Goal: Task Accomplishment & Management: Manage account settings

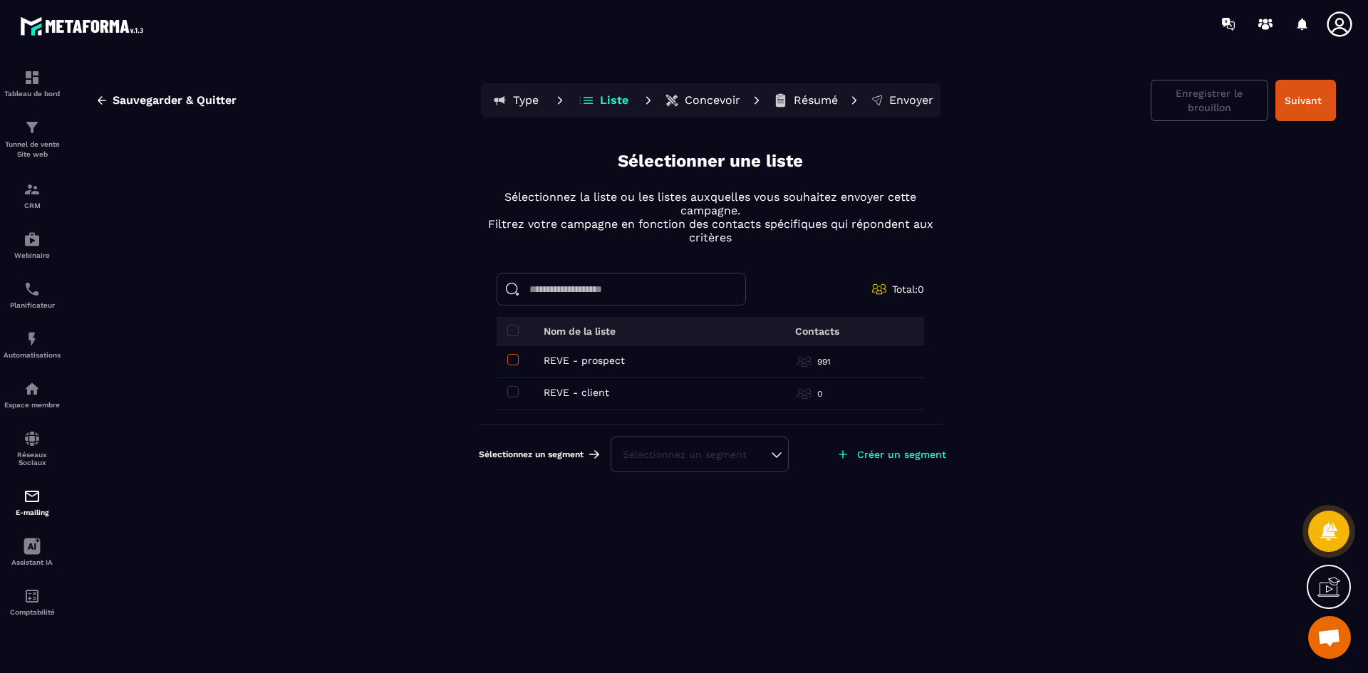
click at [516, 360] on span at bounding box center [512, 359] width 11 height 11
click at [512, 393] on span at bounding box center [512, 391] width 11 height 11
click at [573, 287] on input at bounding box center [621, 289] width 249 height 33
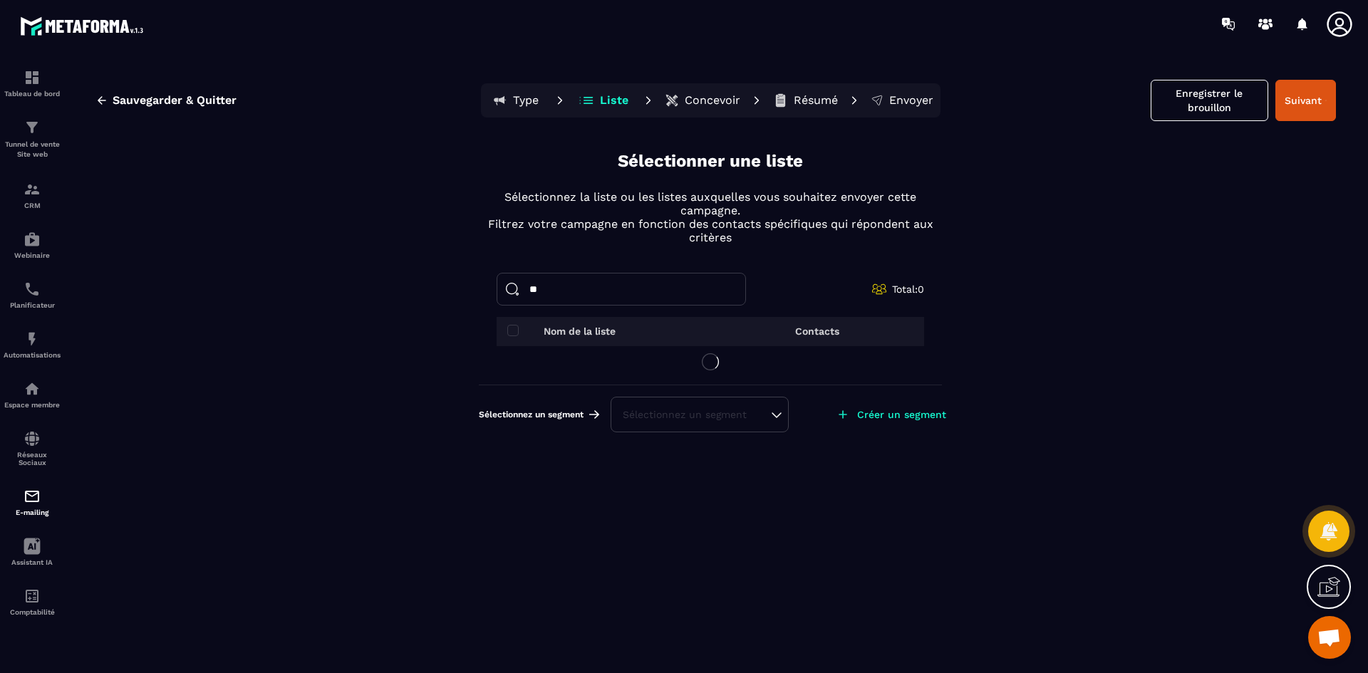
type input "*"
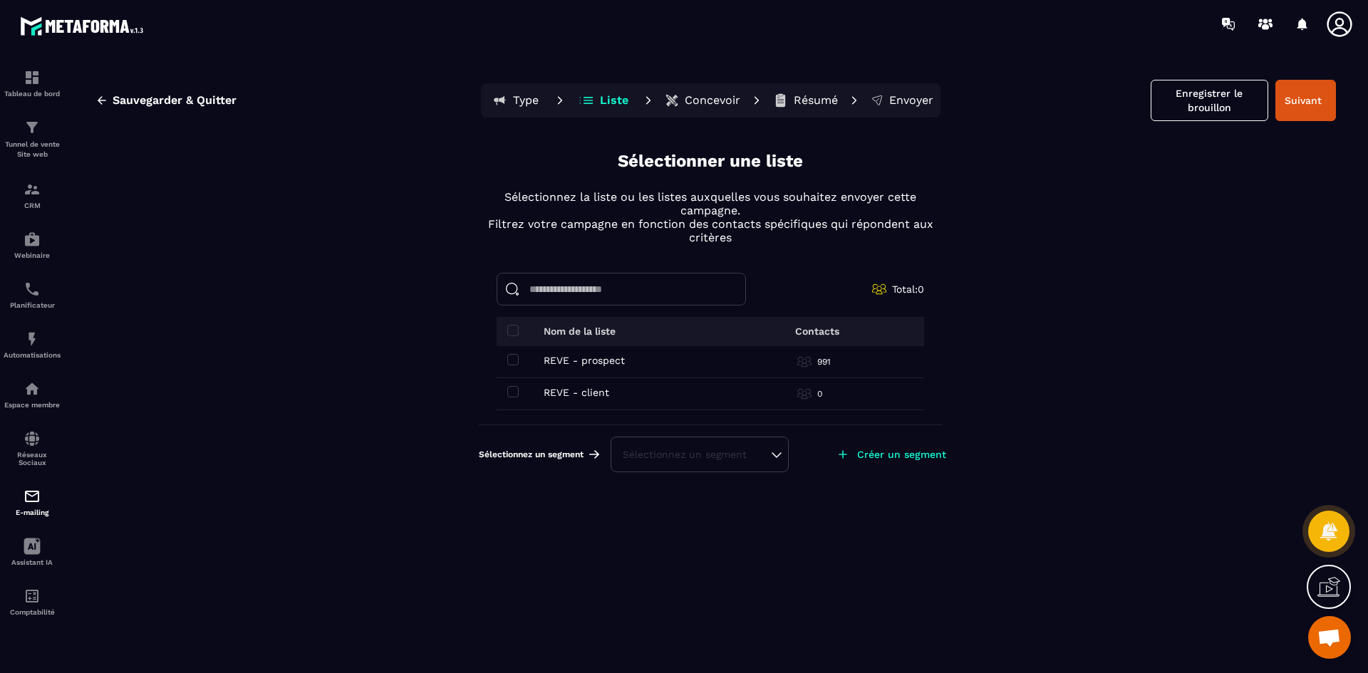
click at [298, 351] on div "Sauvegarder & Quitter Type Liste Concevoir Résumé Envoyer Enregistrer le brouil…" at bounding box center [710, 373] width 1287 height 623
click at [34, 512] on p "E-mailing" at bounding box center [32, 513] width 57 height 8
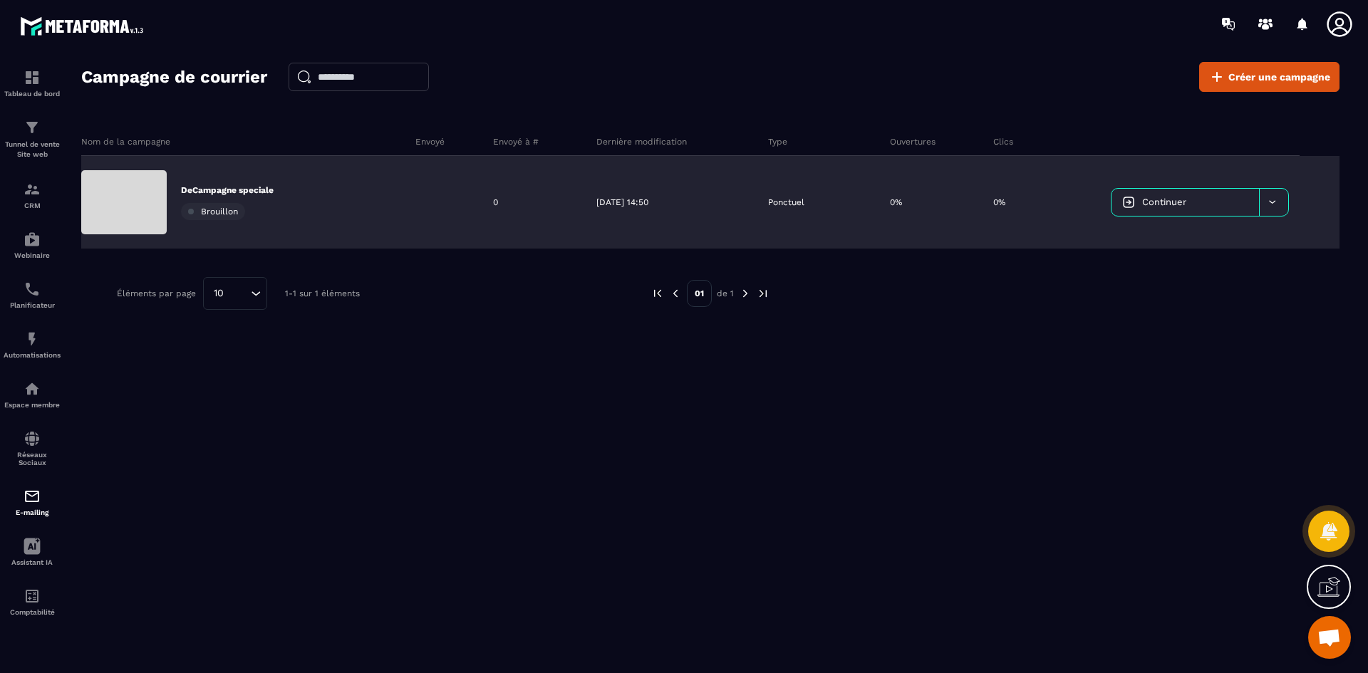
click at [1163, 202] on span "Continuer" at bounding box center [1164, 202] width 44 height 11
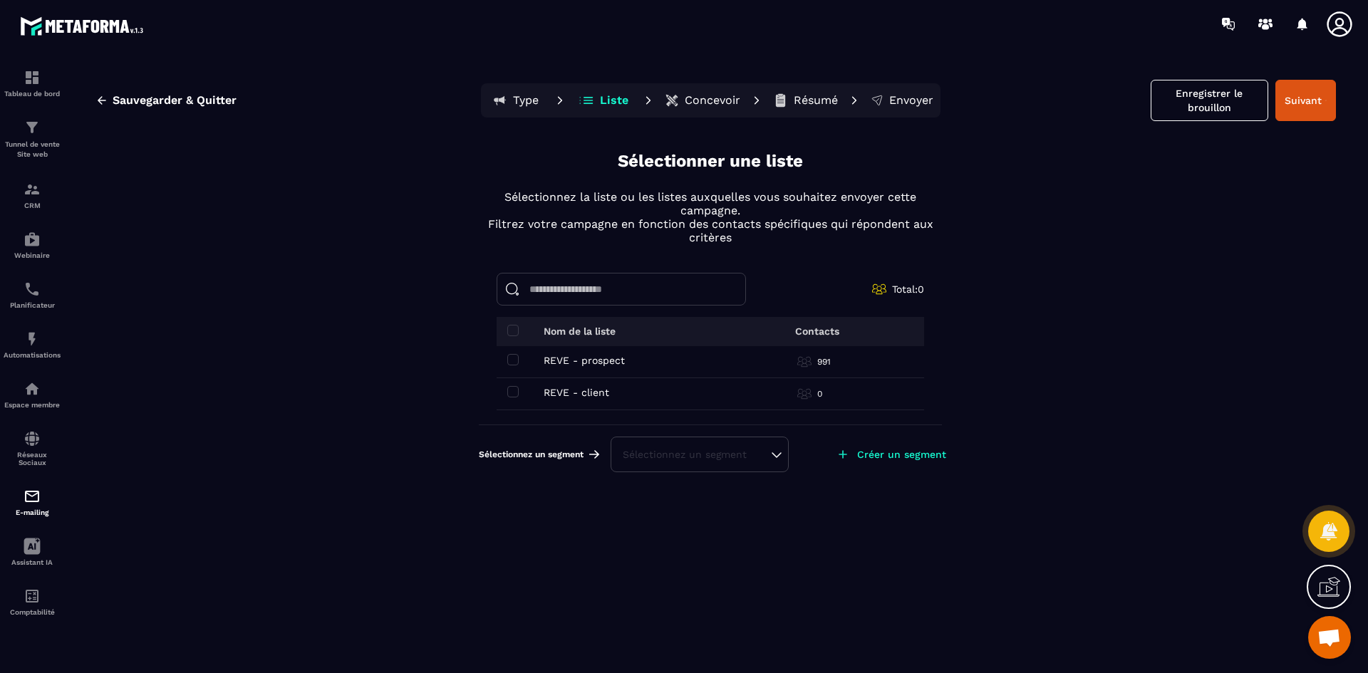
click at [766, 457] on div "Sélectionnez un segment" at bounding box center [700, 454] width 154 height 14
click at [871, 454] on p "Créer un segment" at bounding box center [901, 454] width 89 height 11
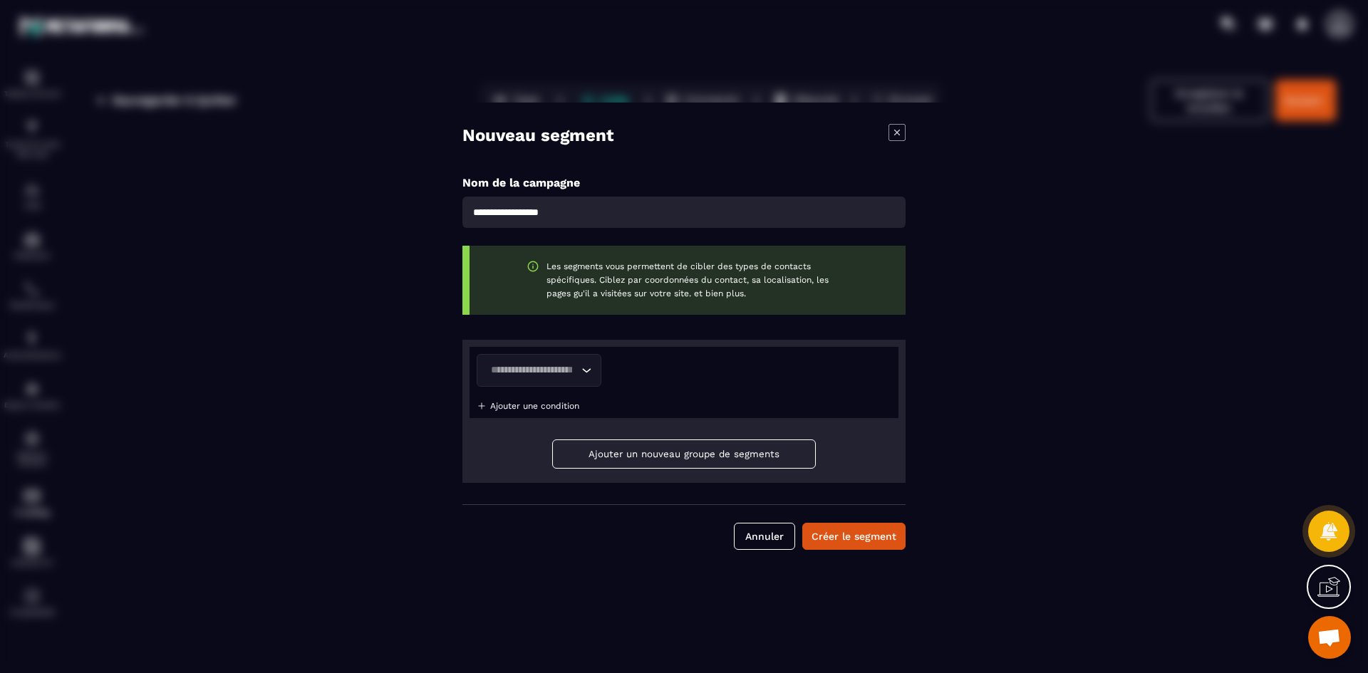
click at [897, 132] on icon "Modal window" at bounding box center [896, 132] width 17 height 17
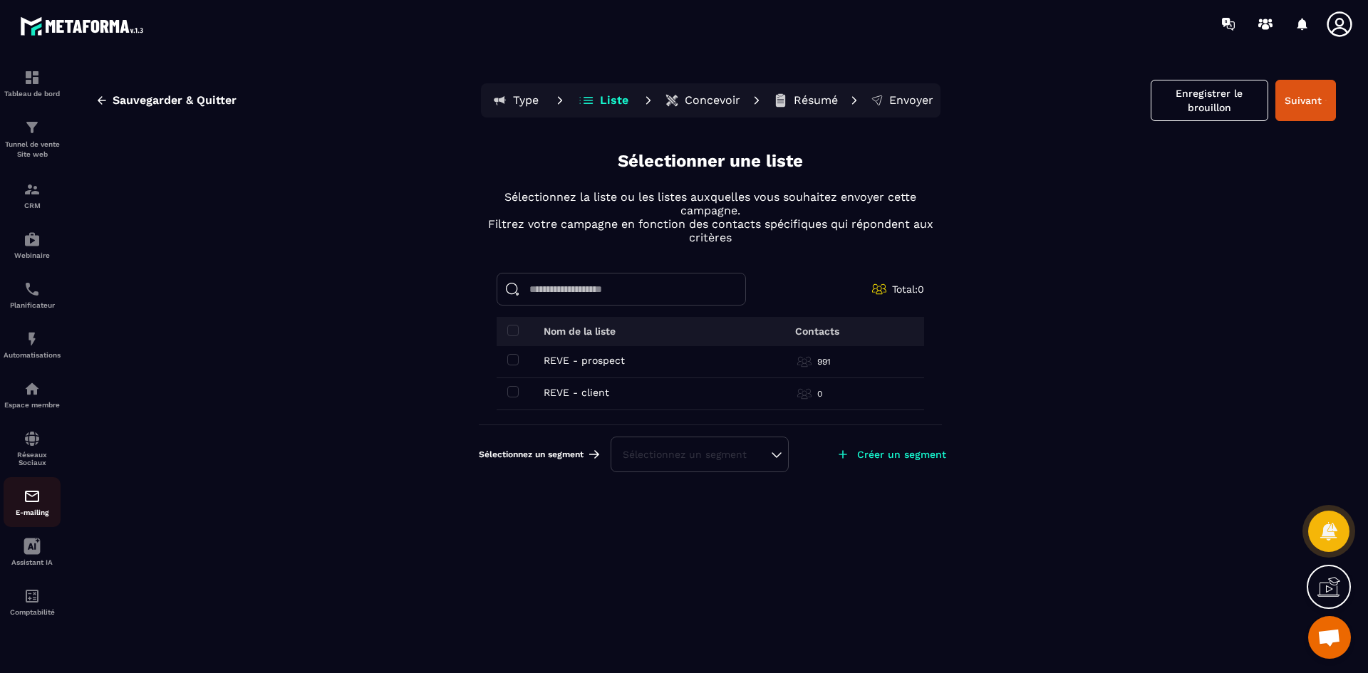
click at [28, 502] on img at bounding box center [32, 496] width 17 height 17
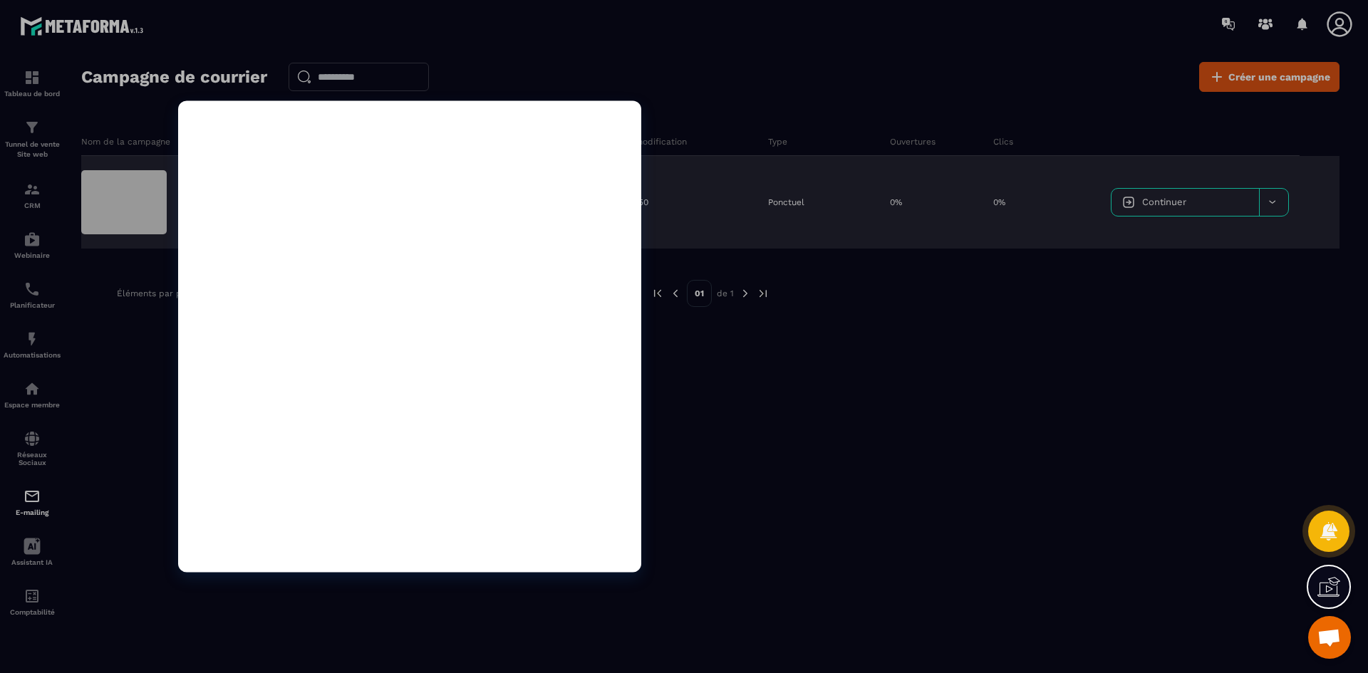
click at [132, 191] on div at bounding box center [123, 202] width 85 height 64
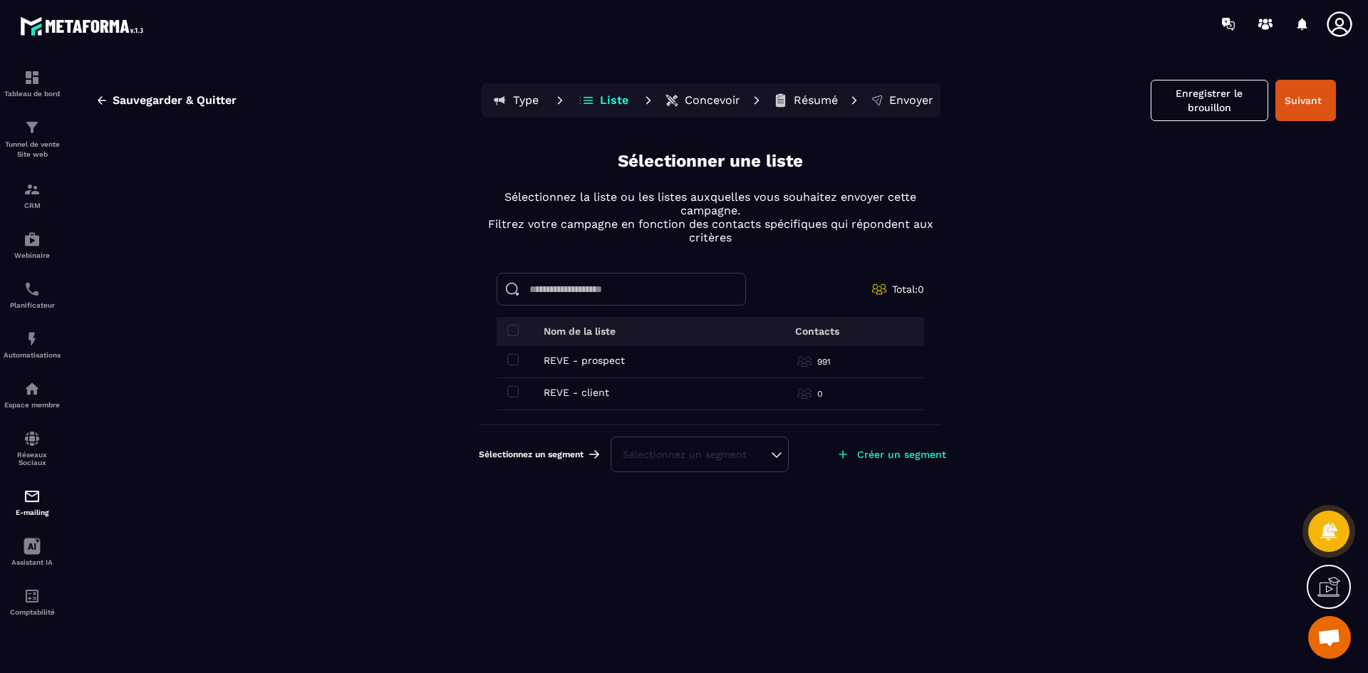
click at [604, 97] on p "Liste" at bounding box center [614, 100] width 28 height 14
click at [358, 271] on div "Sauvegarder & Quitter Type Liste Concevoir Résumé Envoyer Enregistrer le brouil…" at bounding box center [710, 373] width 1287 height 623
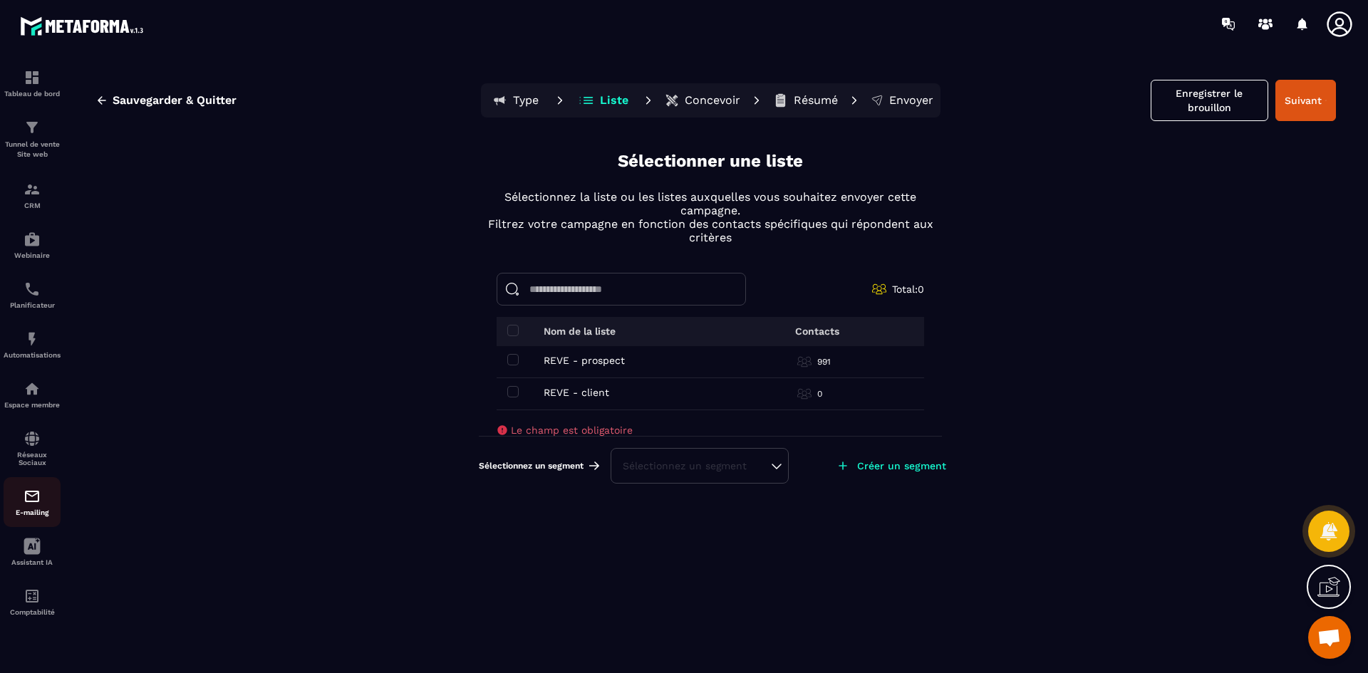
click at [31, 501] on img at bounding box center [32, 496] width 17 height 17
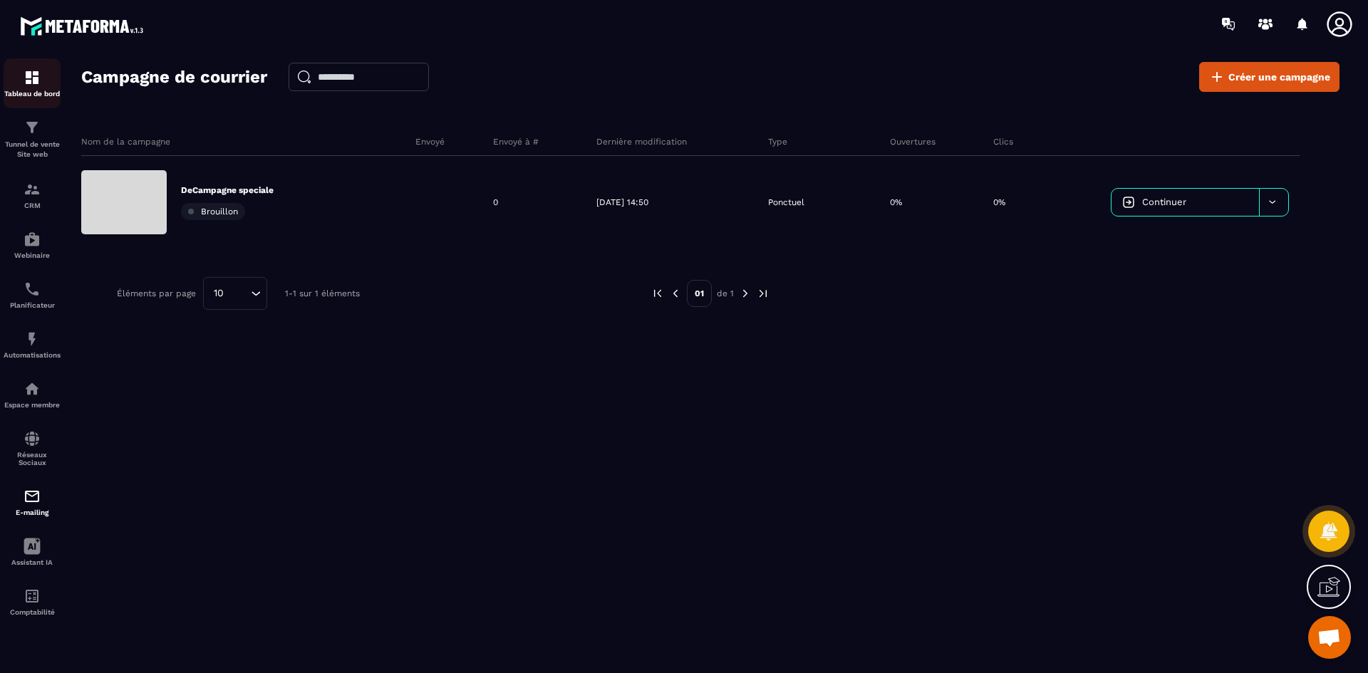
click at [31, 90] on p "Tableau de bord" at bounding box center [32, 94] width 57 height 8
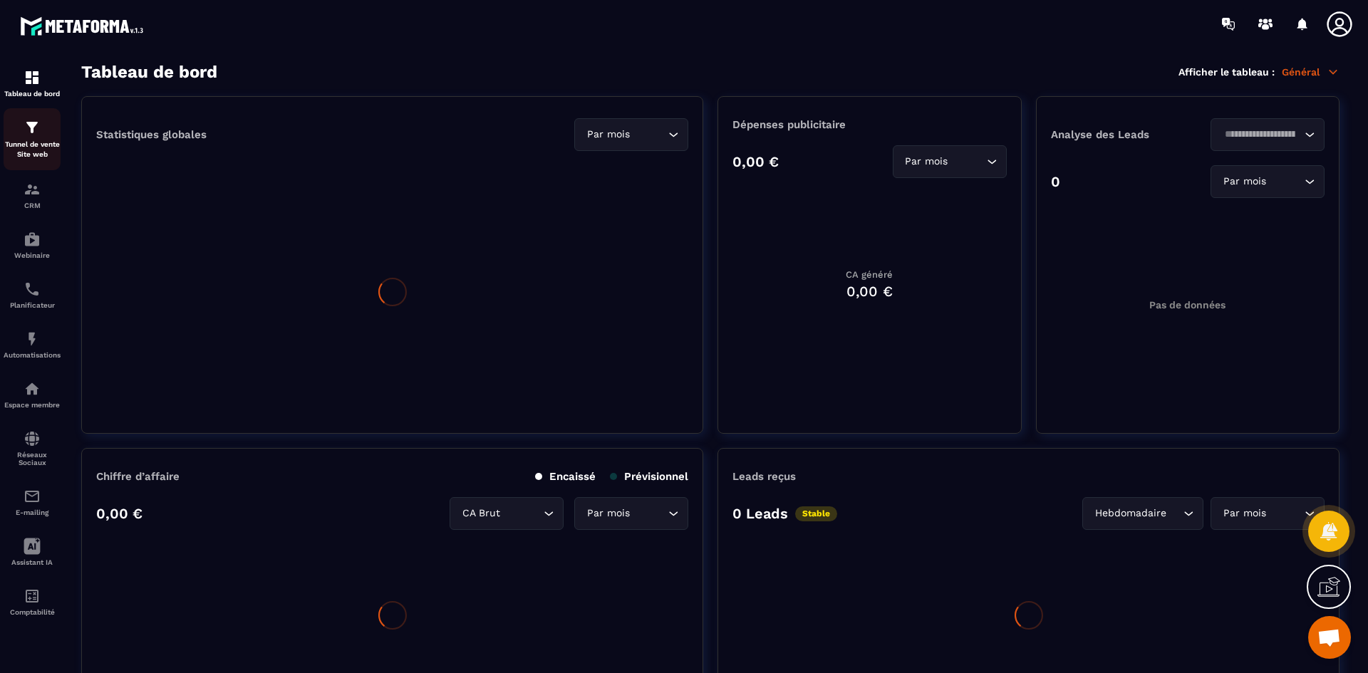
click at [34, 138] on div "Tunnel de vente Site web" at bounding box center [32, 139] width 57 height 41
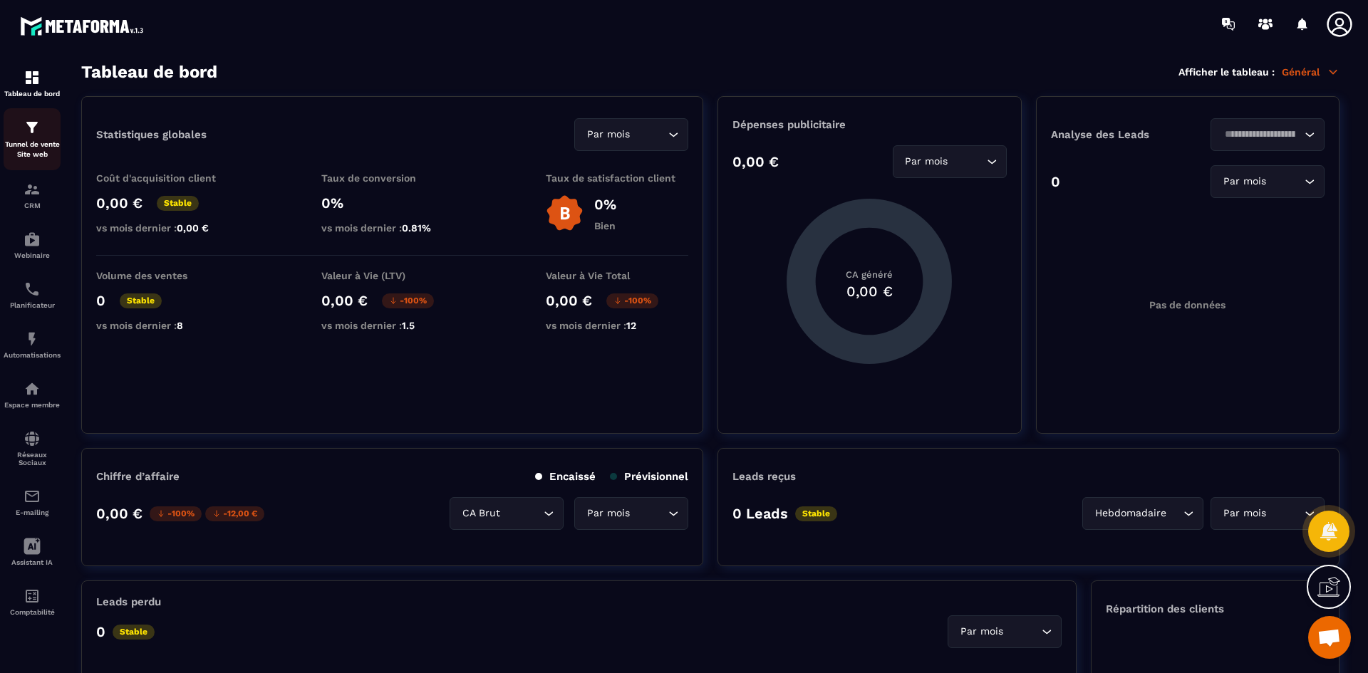
click at [41, 137] on div "Tunnel de vente Site web" at bounding box center [32, 139] width 57 height 41
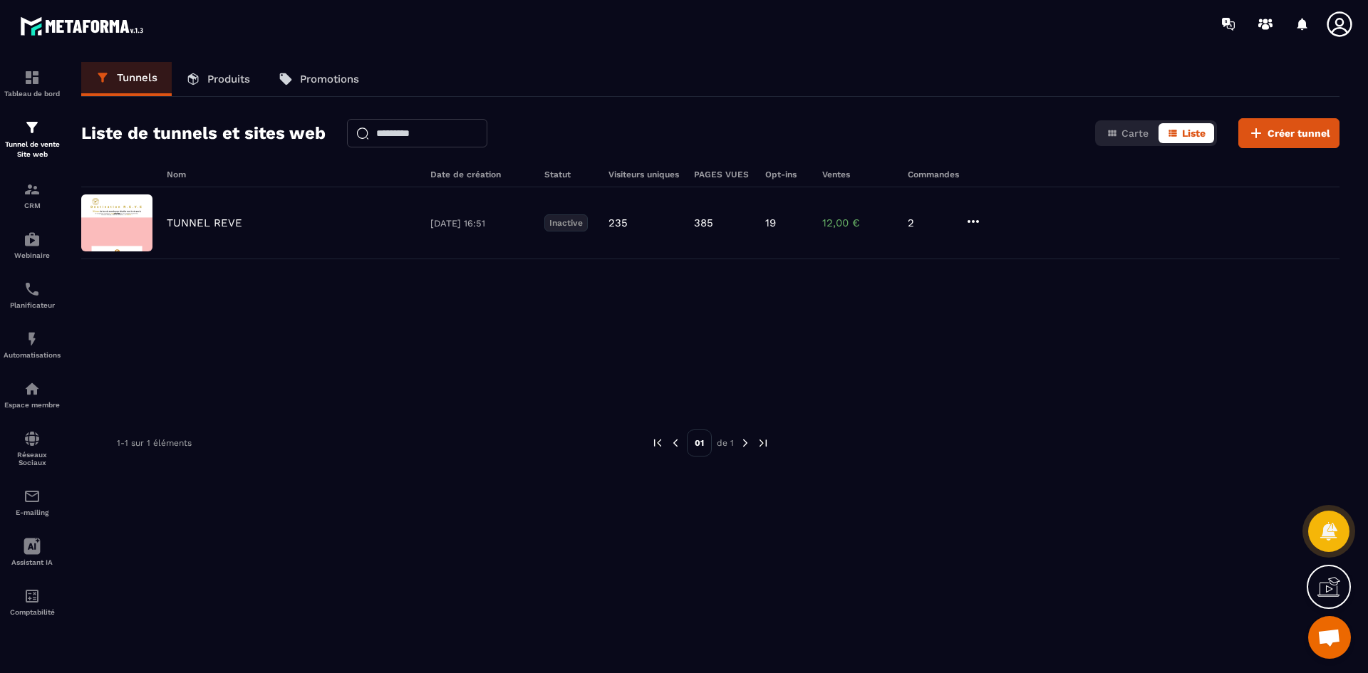
click at [327, 84] on p "Promotions" at bounding box center [329, 79] width 59 height 13
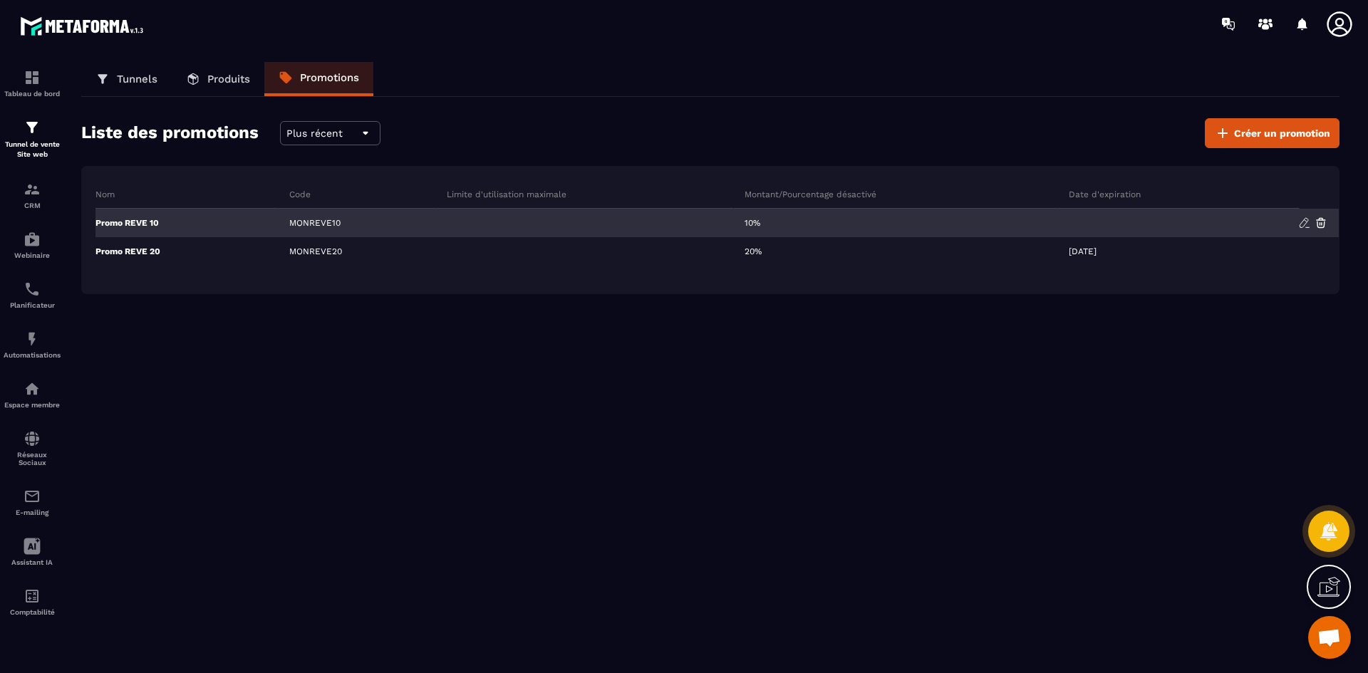
click at [336, 224] on div "MONREVE10" at bounding box center [357, 223] width 157 height 28
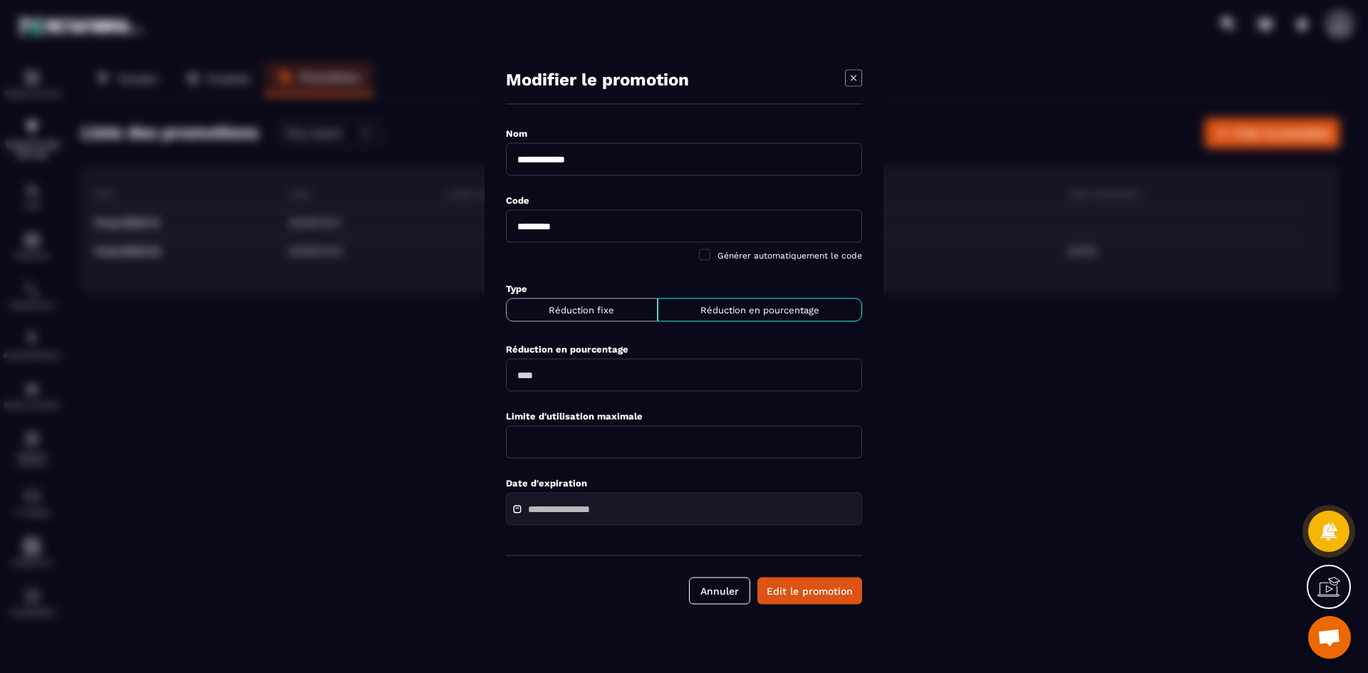
drag, startPoint x: 541, startPoint y: 226, endPoint x: 512, endPoint y: 224, distance: 29.2
click at [512, 224] on input "*********" at bounding box center [684, 225] width 356 height 33
type input "**********"
click at [804, 598] on button "Edit le promotion" at bounding box center [809, 590] width 105 height 27
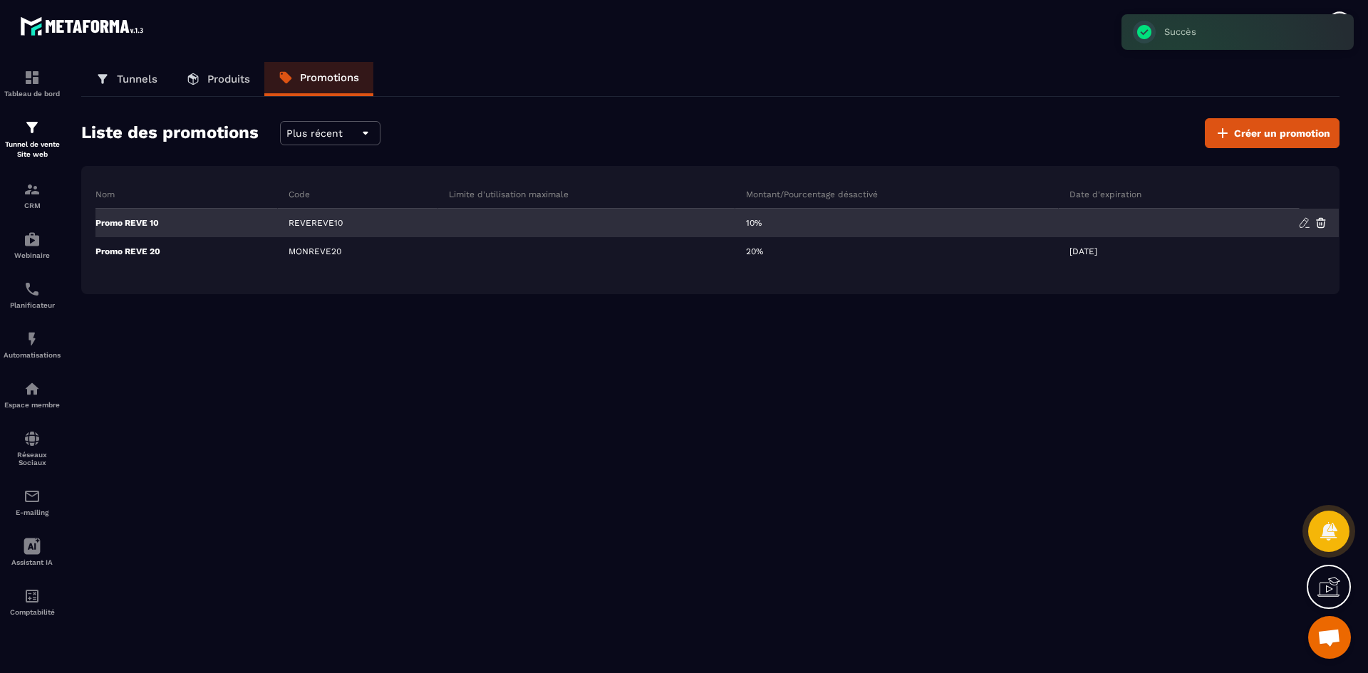
click at [313, 225] on div "REVEREVE10" at bounding box center [358, 223] width 160 height 28
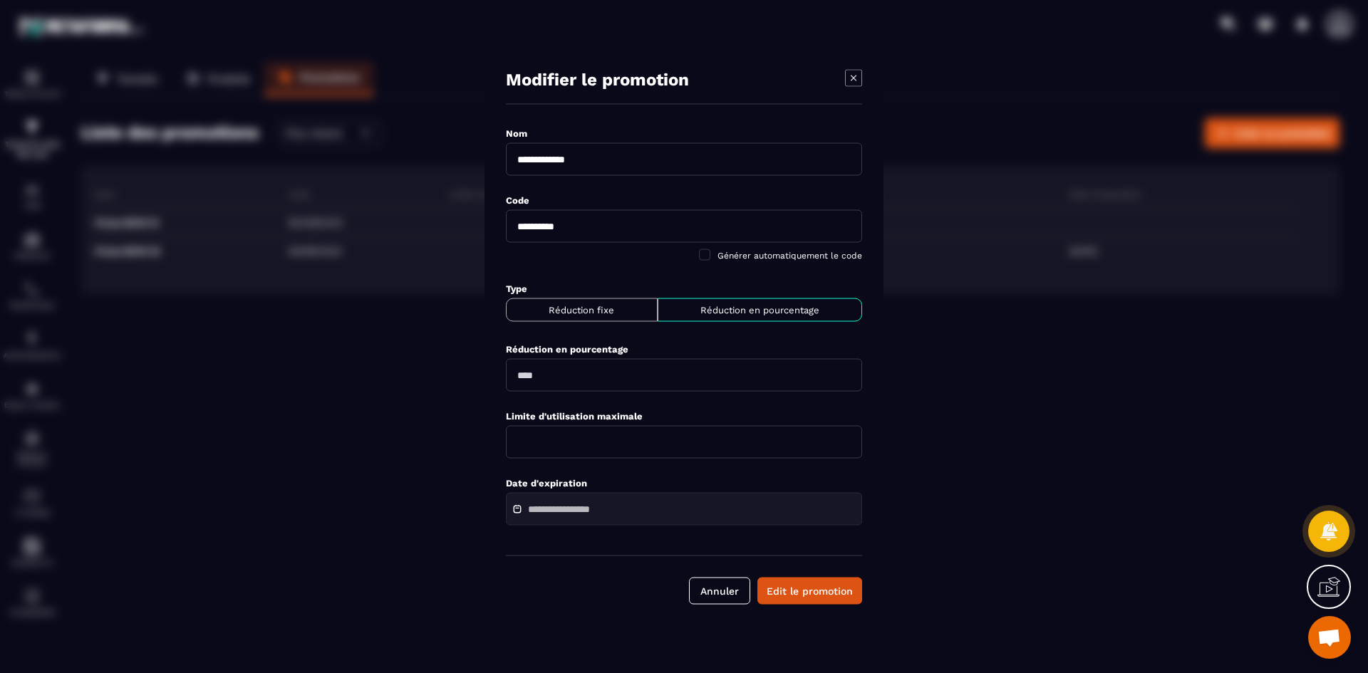
click at [557, 233] on input "**********" at bounding box center [684, 225] width 356 height 33
drag, startPoint x: 569, startPoint y: 229, endPoint x: 504, endPoint y: 224, distance: 65.7
click at [504, 224] on div "**********" at bounding box center [683, 337] width 399 height 578
type input "**********"
click at [791, 594] on button "Edit le promotion" at bounding box center [809, 590] width 105 height 27
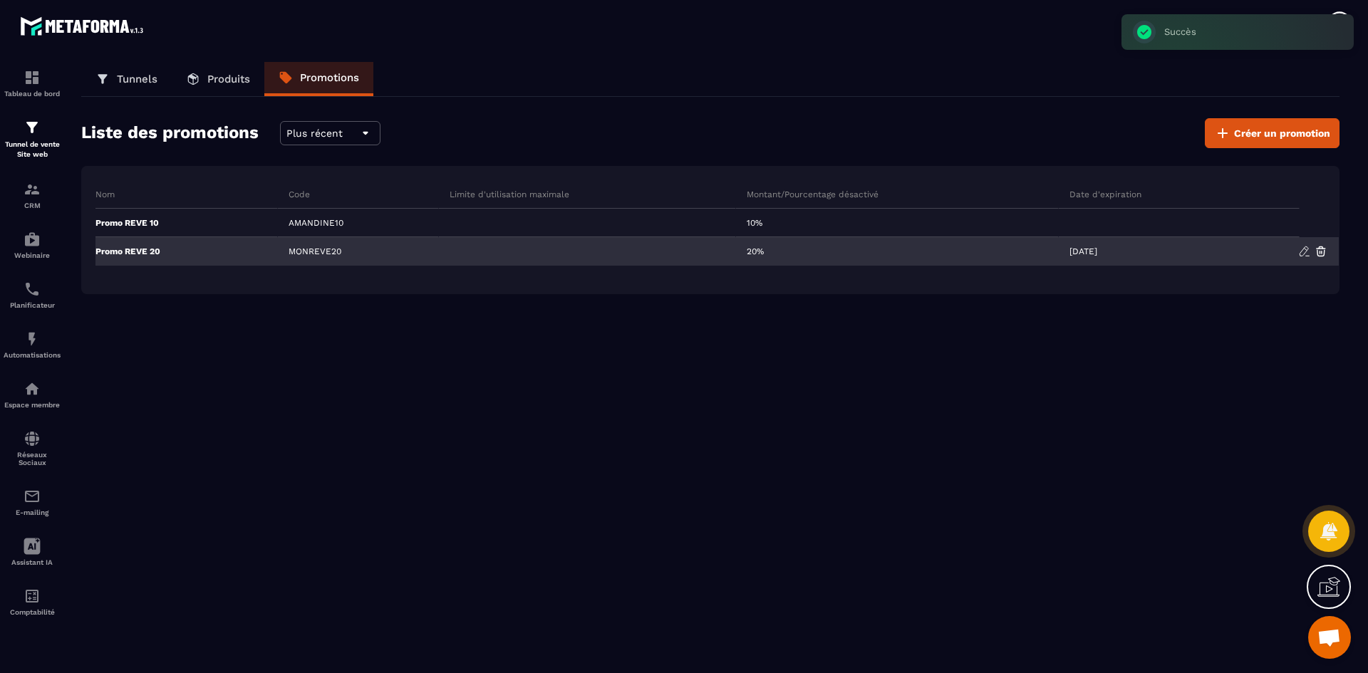
click at [145, 249] on p "Promo REVE 20" at bounding box center [127, 251] width 65 height 11
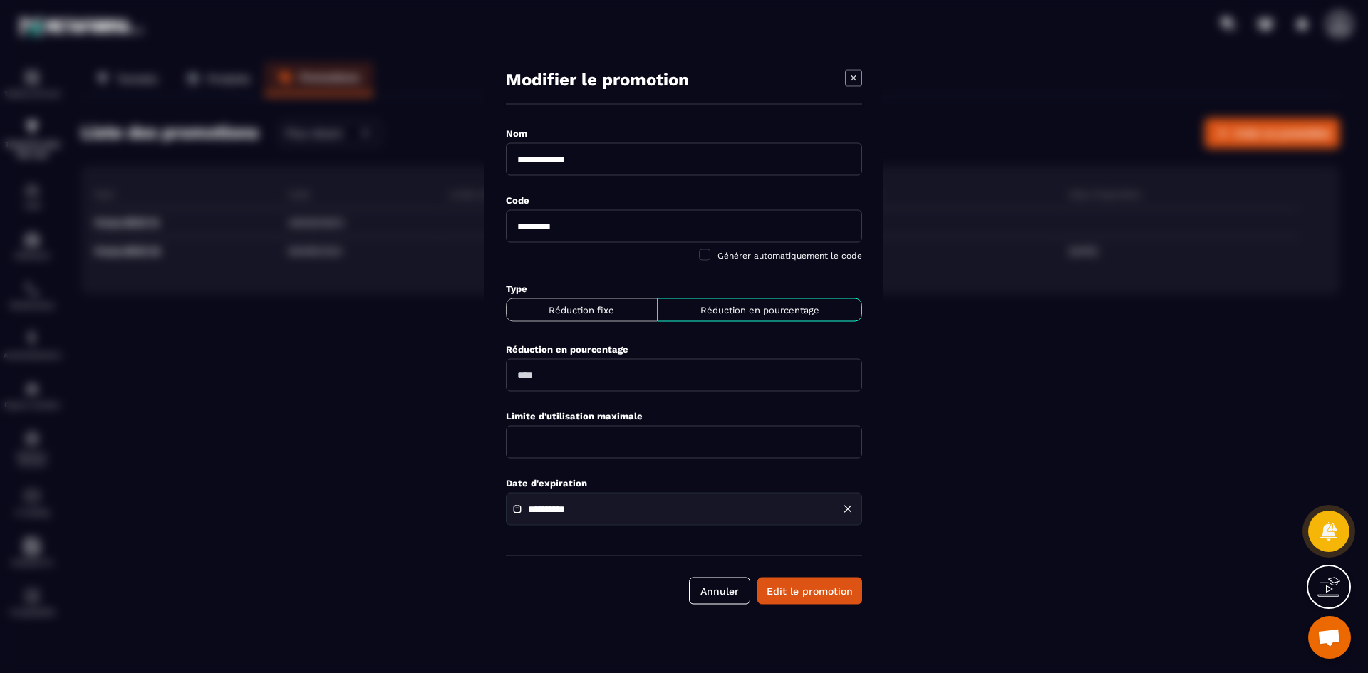
click at [852, 77] on icon "Modal window" at bounding box center [854, 78] width 6 height 6
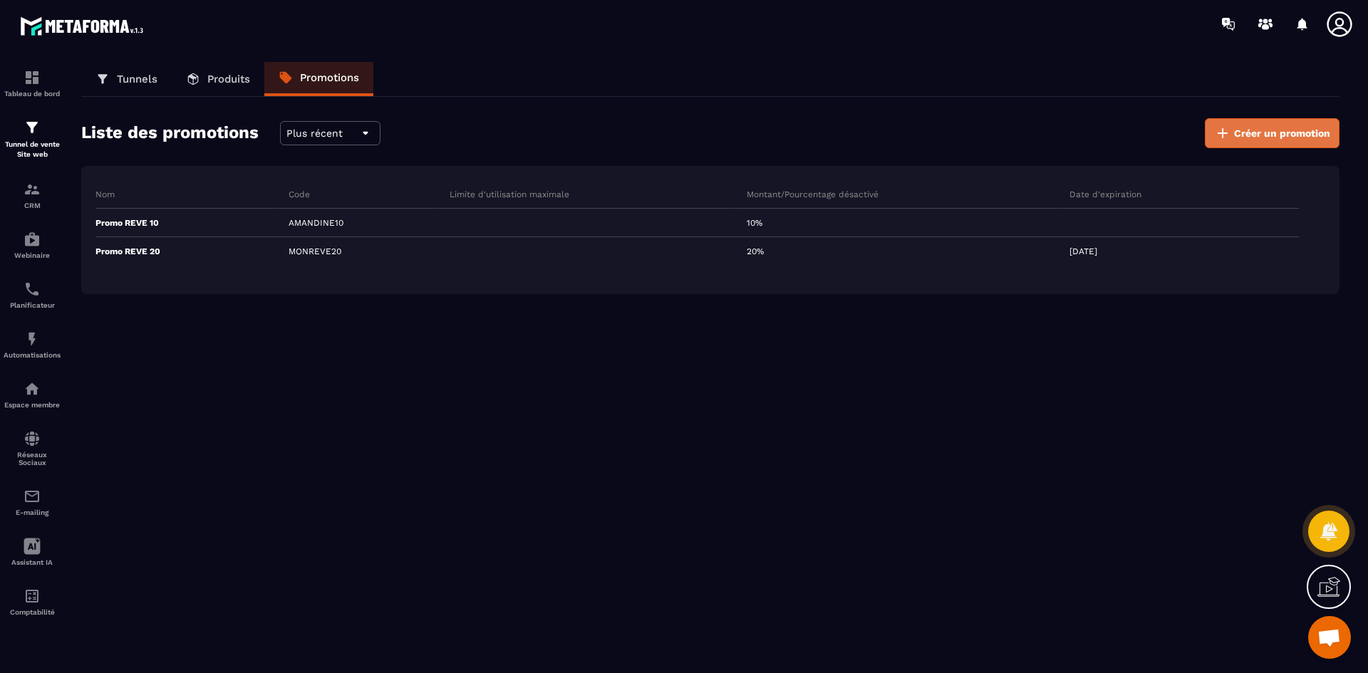
click at [1285, 137] on span "Créer un promotion" at bounding box center [1282, 133] width 96 height 14
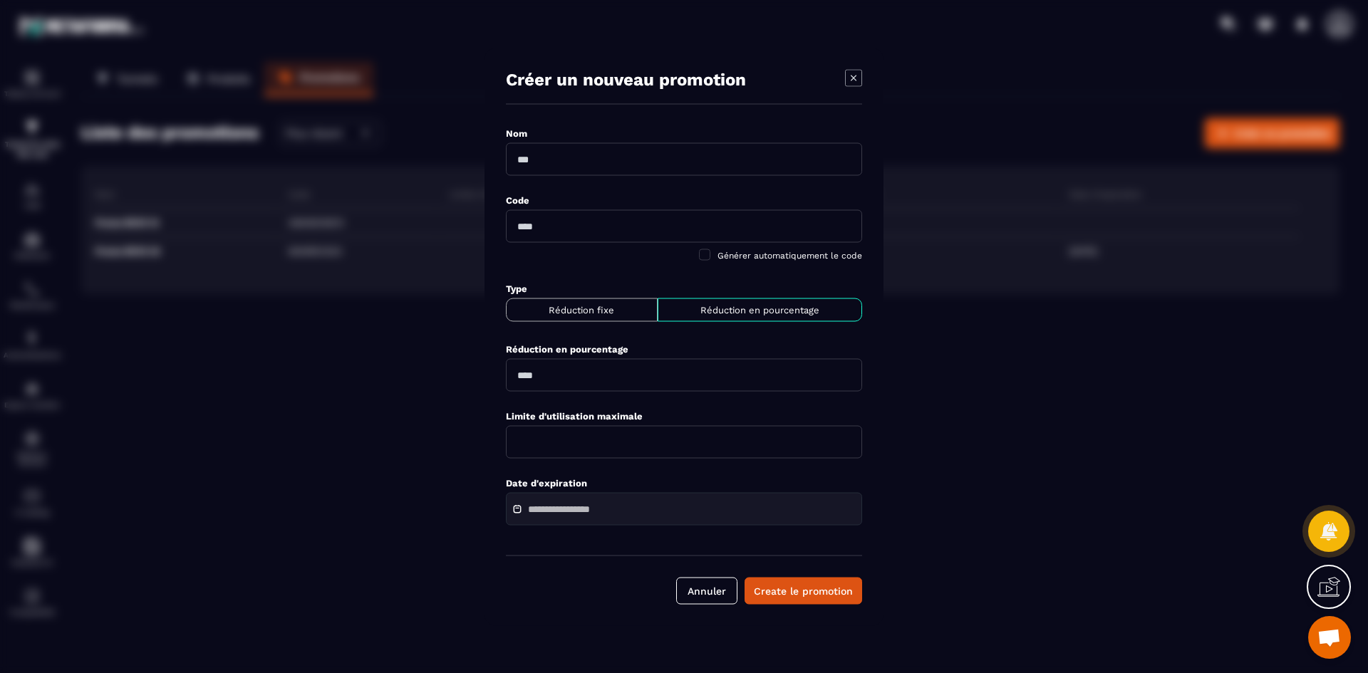
click at [573, 167] on input "Modal window" at bounding box center [684, 158] width 356 height 33
type input "**********"
click at [573, 218] on input "Modal window" at bounding box center [684, 225] width 356 height 33
type input "**********"
click at [521, 373] on input "Modal window" at bounding box center [684, 374] width 356 height 33
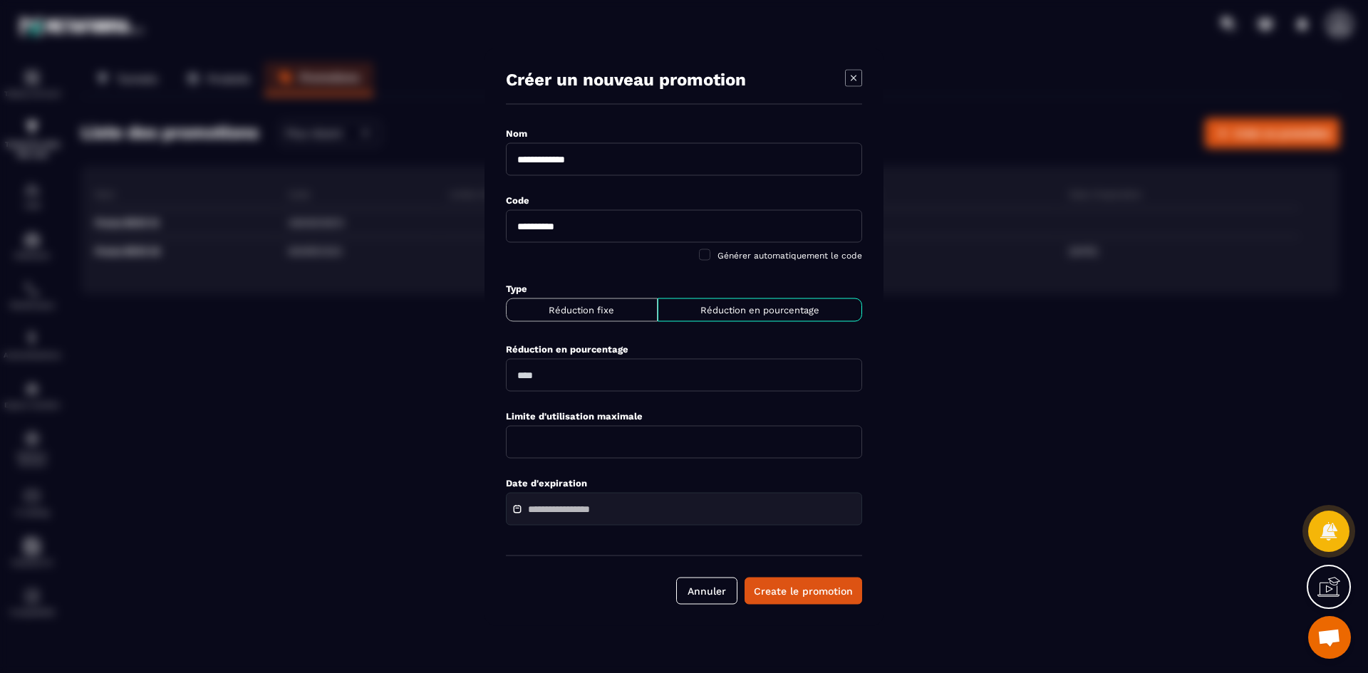
click at [531, 370] on input "Modal window" at bounding box center [684, 374] width 356 height 33
type input "**"
click at [523, 511] on span "Modal window" at bounding box center [520, 509] width 17 height 10
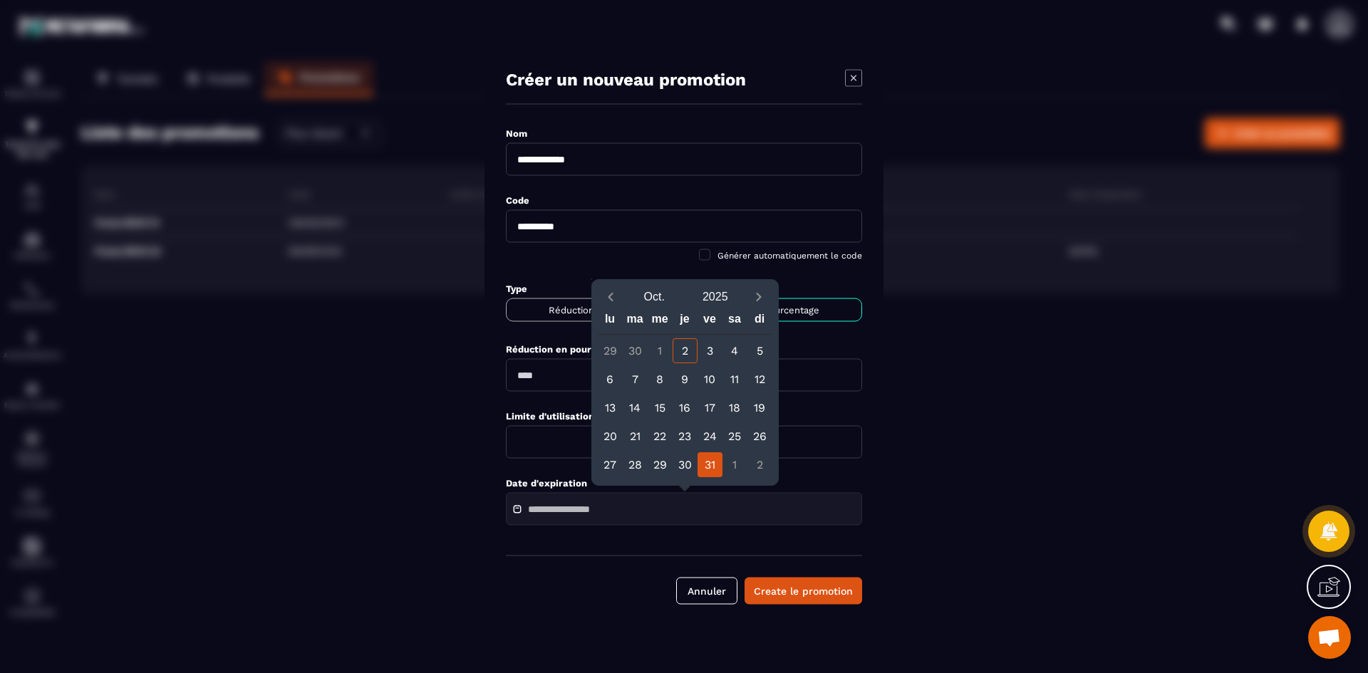
click at [711, 460] on div "31" at bounding box center [709, 464] width 25 height 25
type input "**********"
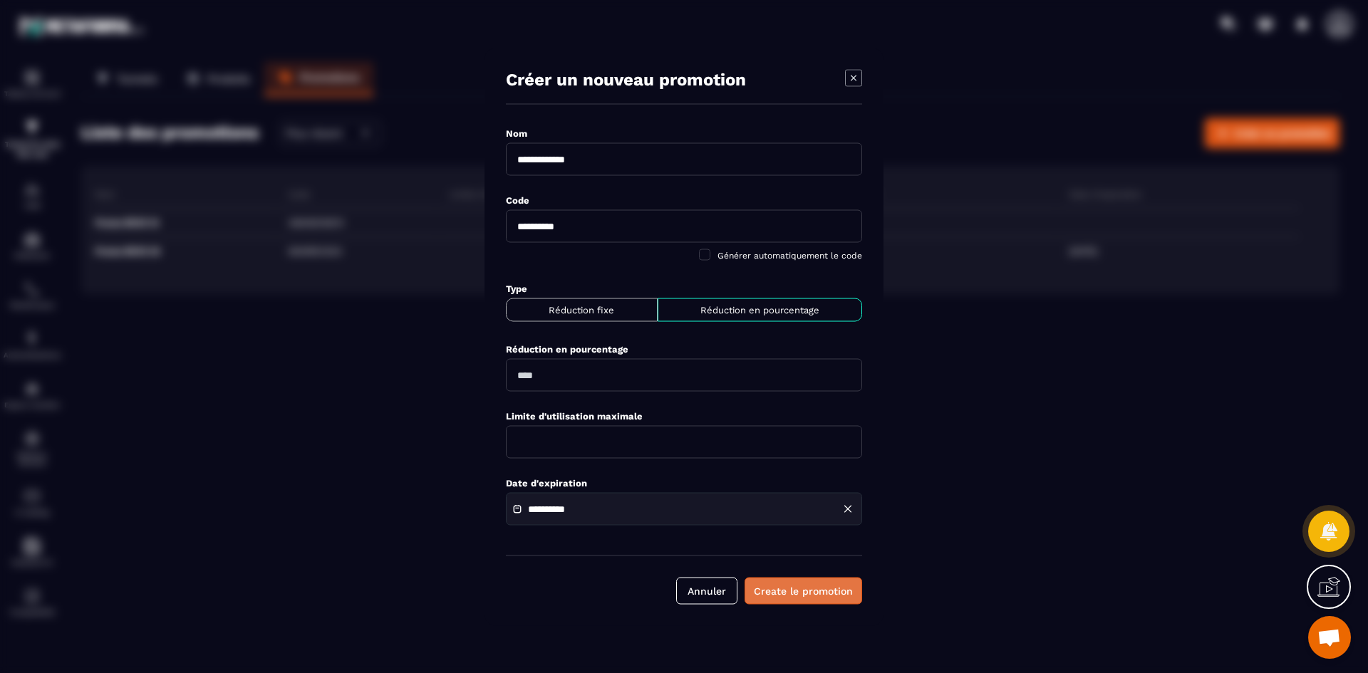
click at [819, 594] on button "Create le promotion" at bounding box center [803, 590] width 118 height 27
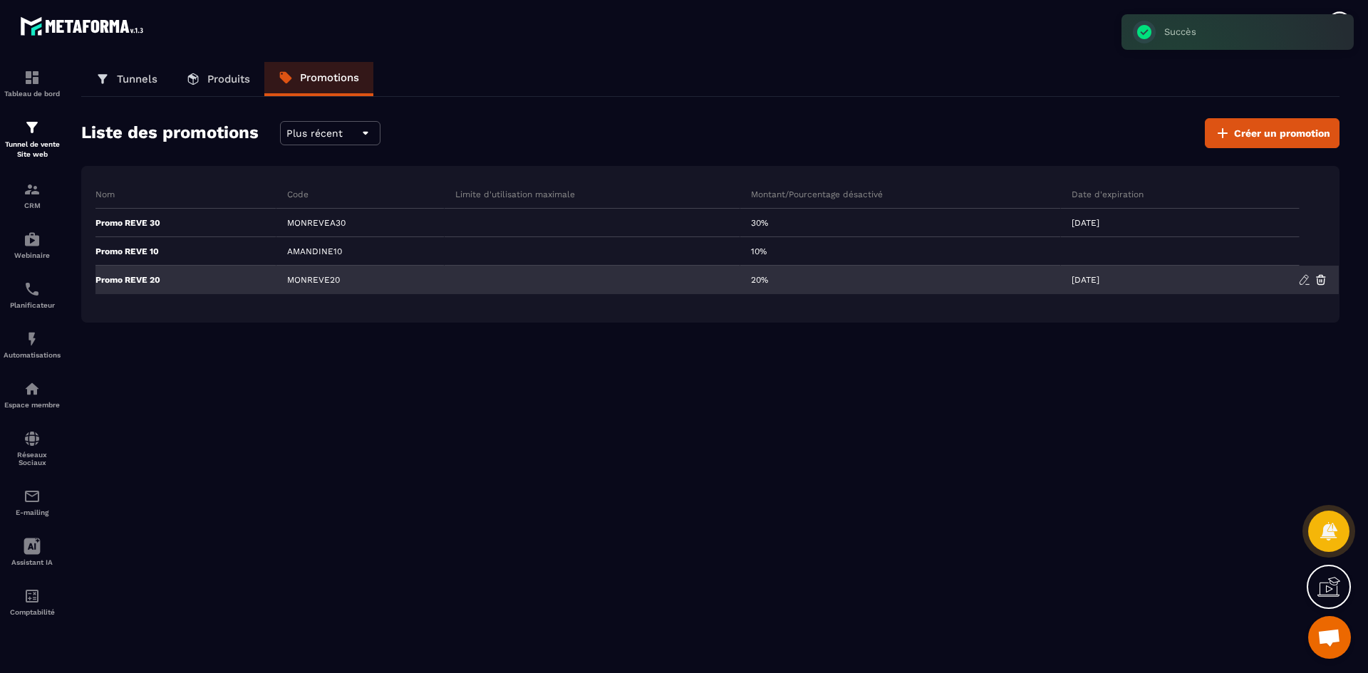
click at [316, 276] on div "MONREVE20" at bounding box center [360, 280] width 168 height 28
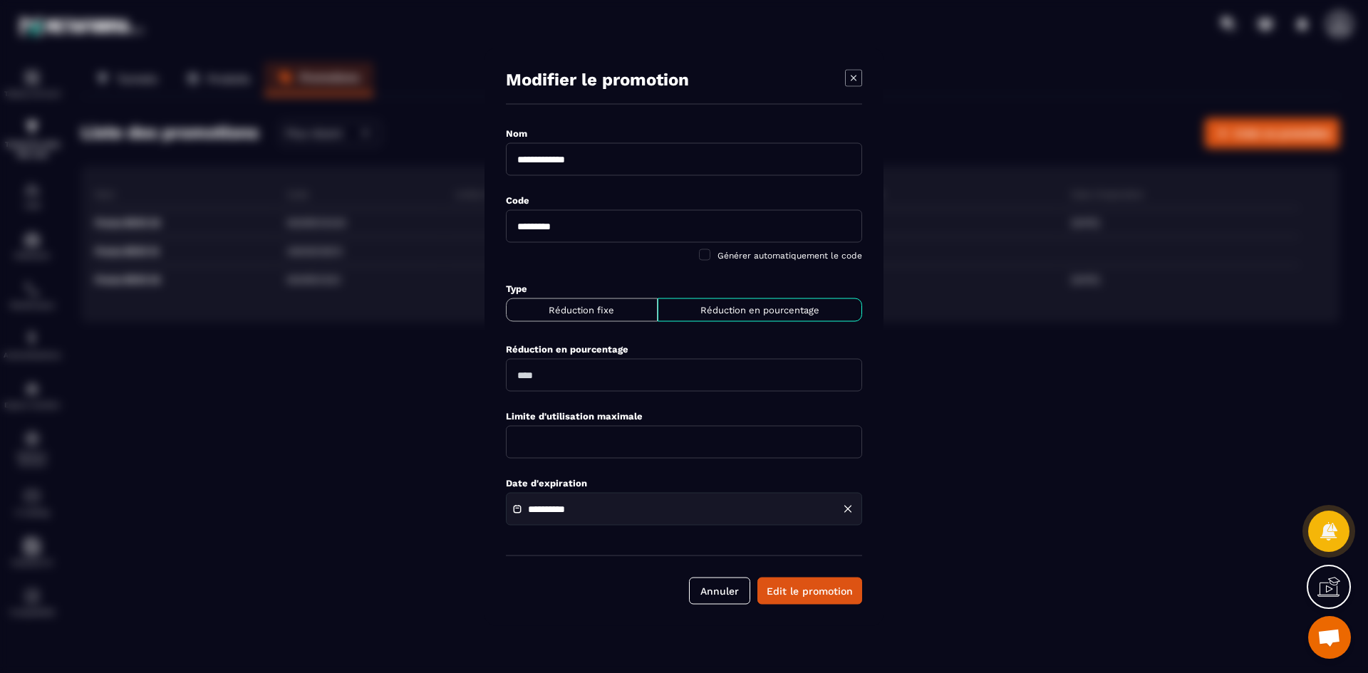
click at [856, 77] on icon "Modal window" at bounding box center [853, 77] width 17 height 17
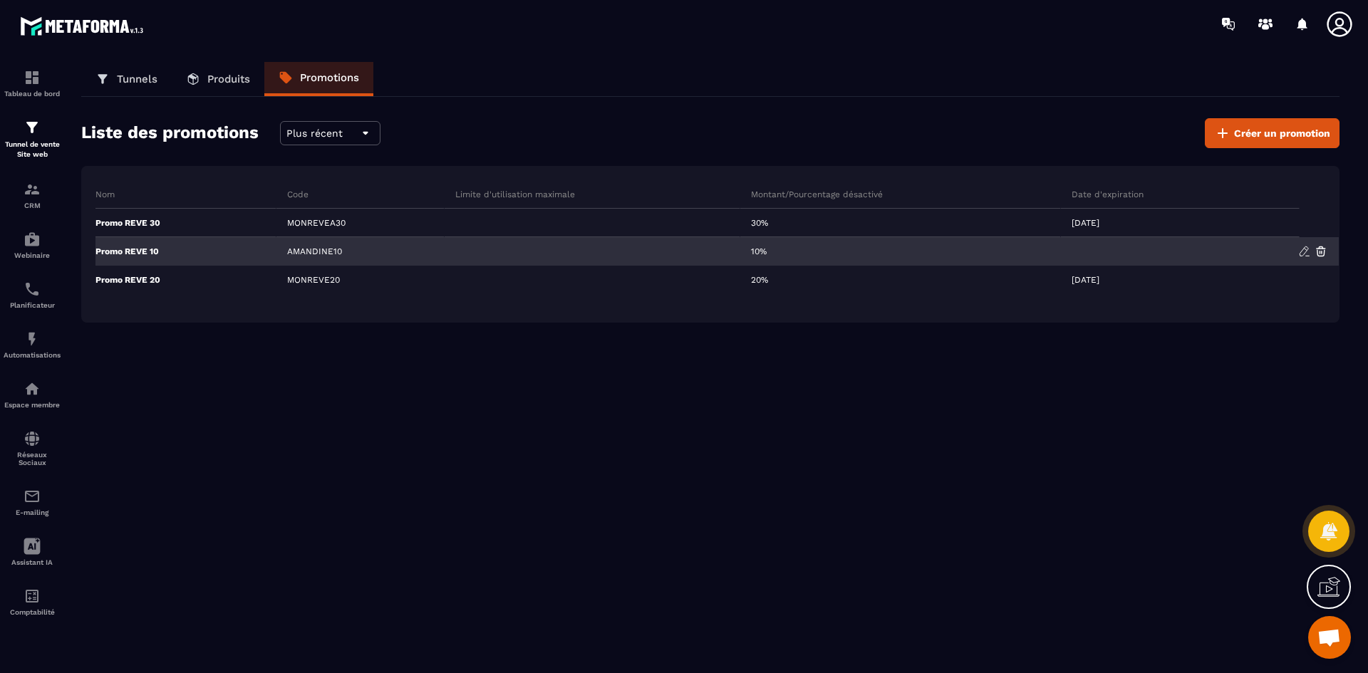
click at [327, 256] on div "AMANDINE10" at bounding box center [360, 251] width 168 height 28
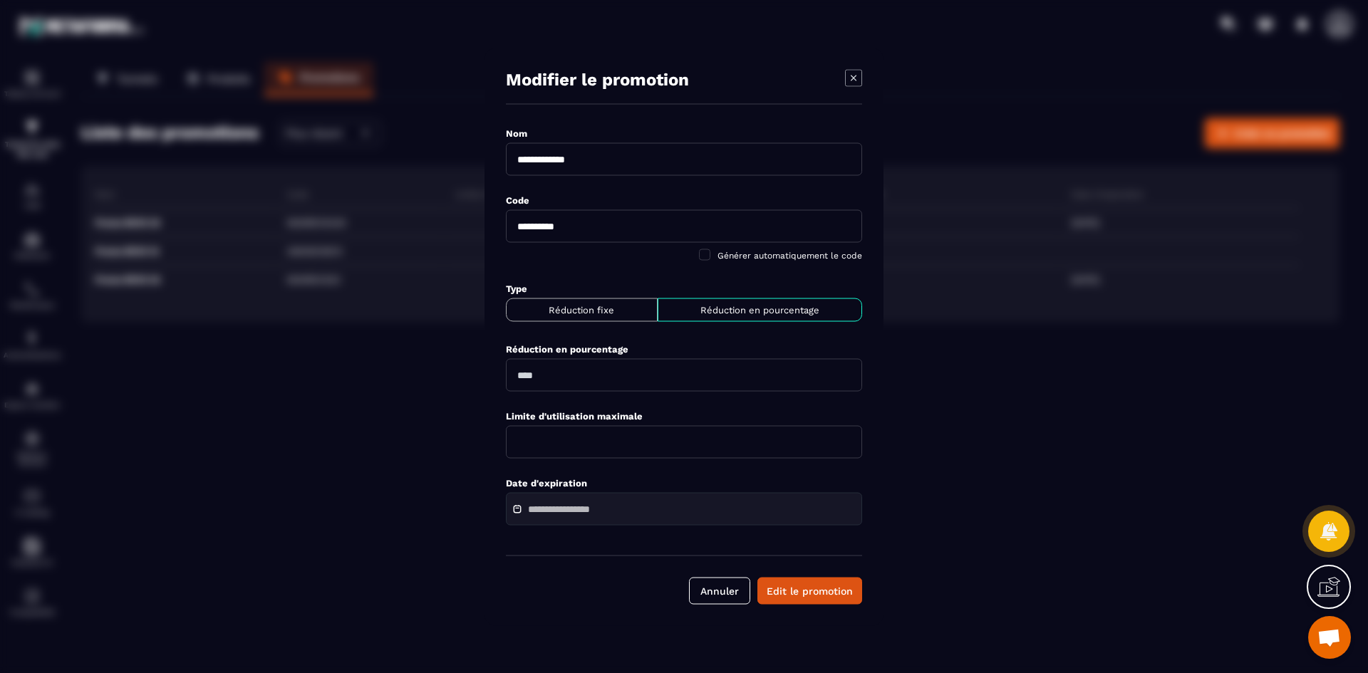
click at [847, 76] on icon "Modal window" at bounding box center [853, 77] width 17 height 17
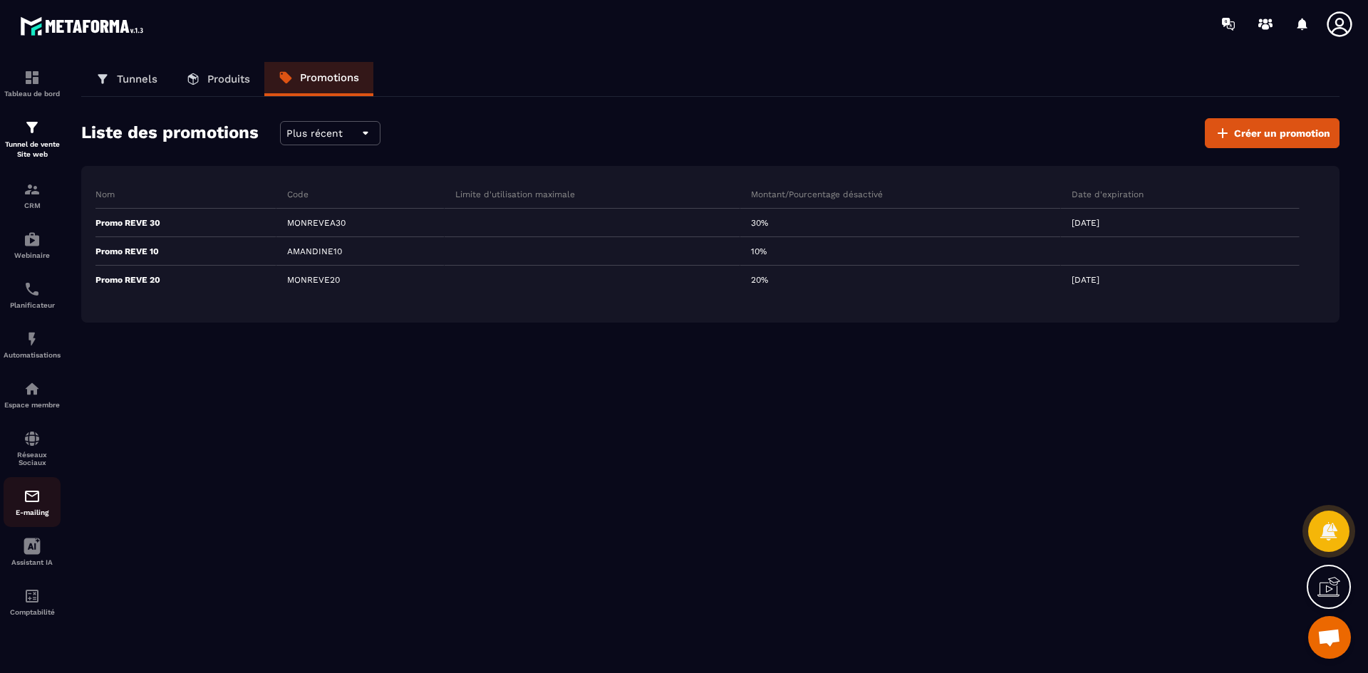
click at [28, 498] on img at bounding box center [32, 496] width 17 height 17
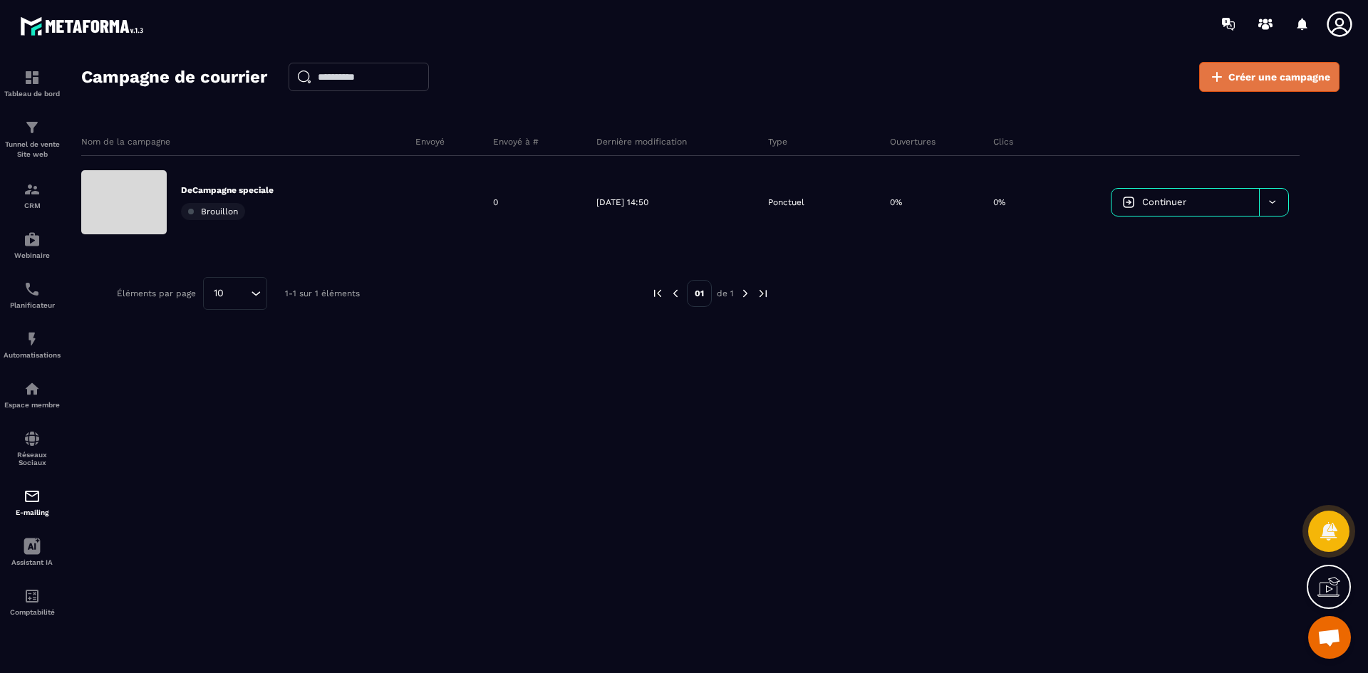
click at [1245, 81] on span "Créer une campagne" at bounding box center [1279, 77] width 102 height 14
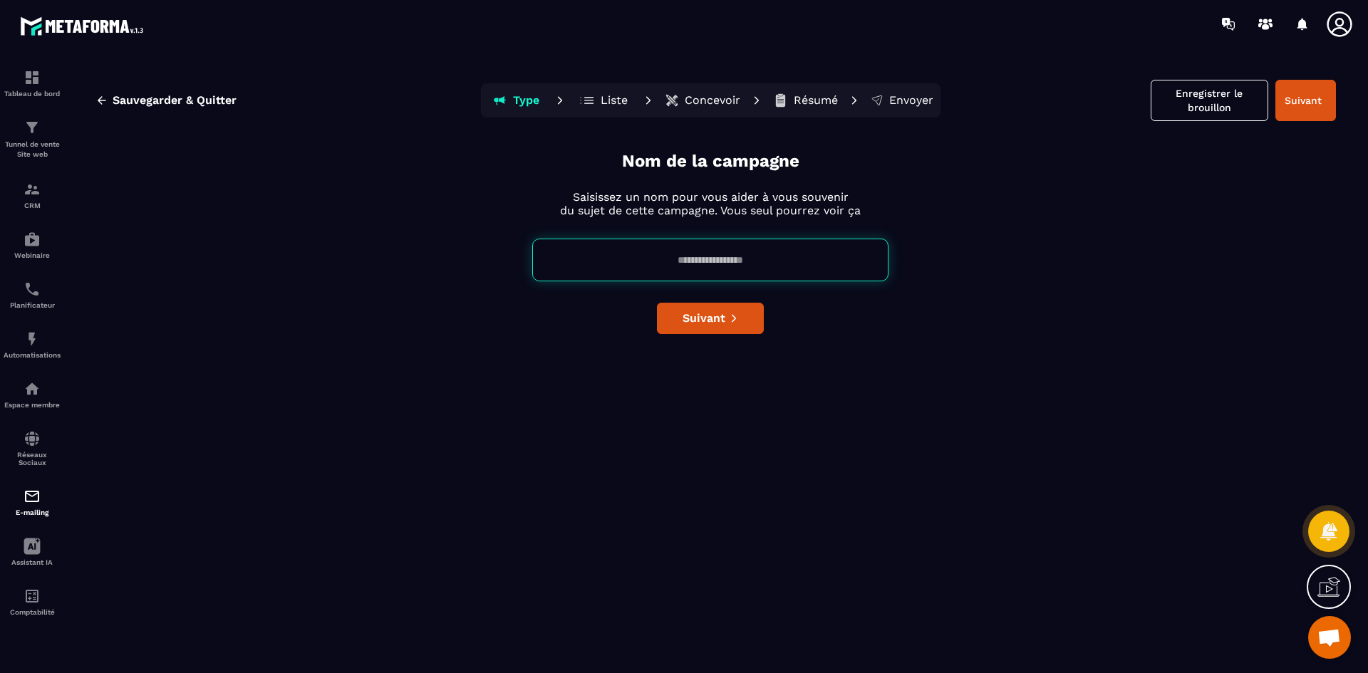
click at [728, 100] on p "Concevoir" at bounding box center [713, 100] width 56 height 14
click at [727, 100] on p "Concevoir" at bounding box center [713, 100] width 56 height 14
click at [625, 100] on p "Liste" at bounding box center [614, 100] width 27 height 14
click at [744, 92] on div "Type Liste Concevoir Résumé Envoyer" at bounding box center [710, 100] width 459 height 34
click at [802, 102] on p "Résumé" at bounding box center [816, 100] width 44 height 14
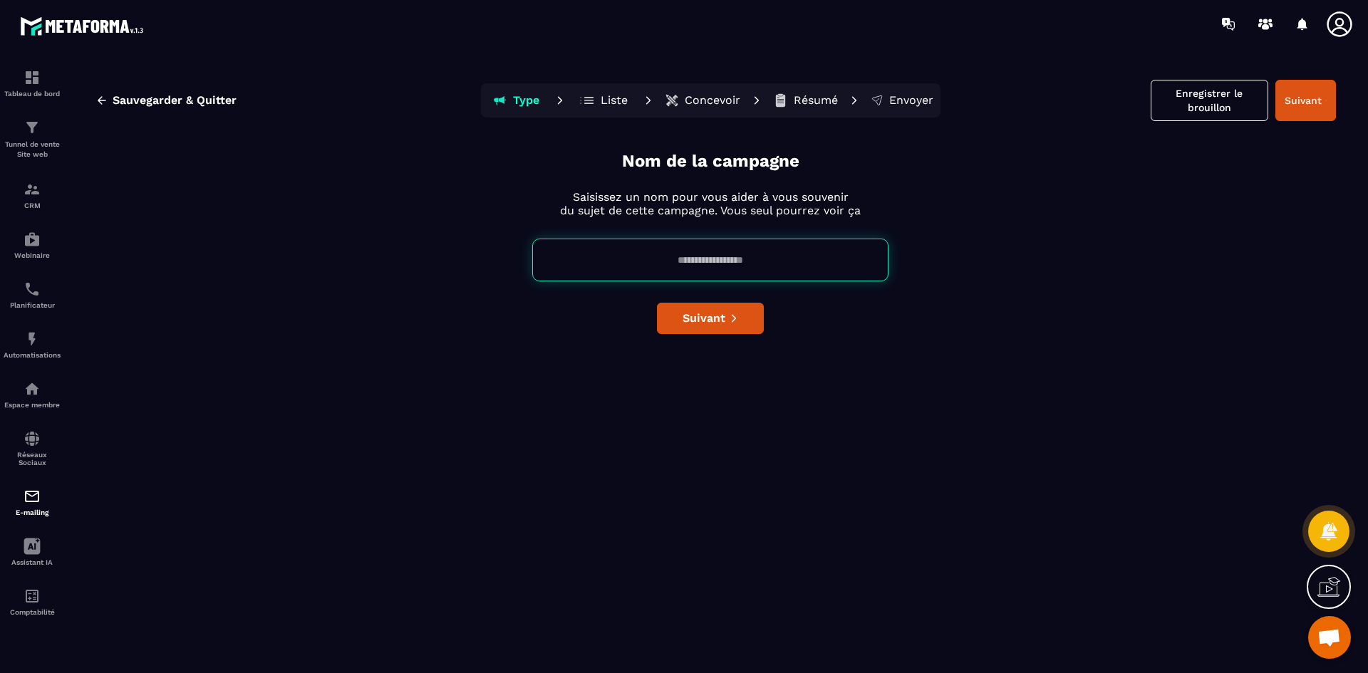
click at [924, 105] on p "Envoyer" at bounding box center [911, 100] width 44 height 14
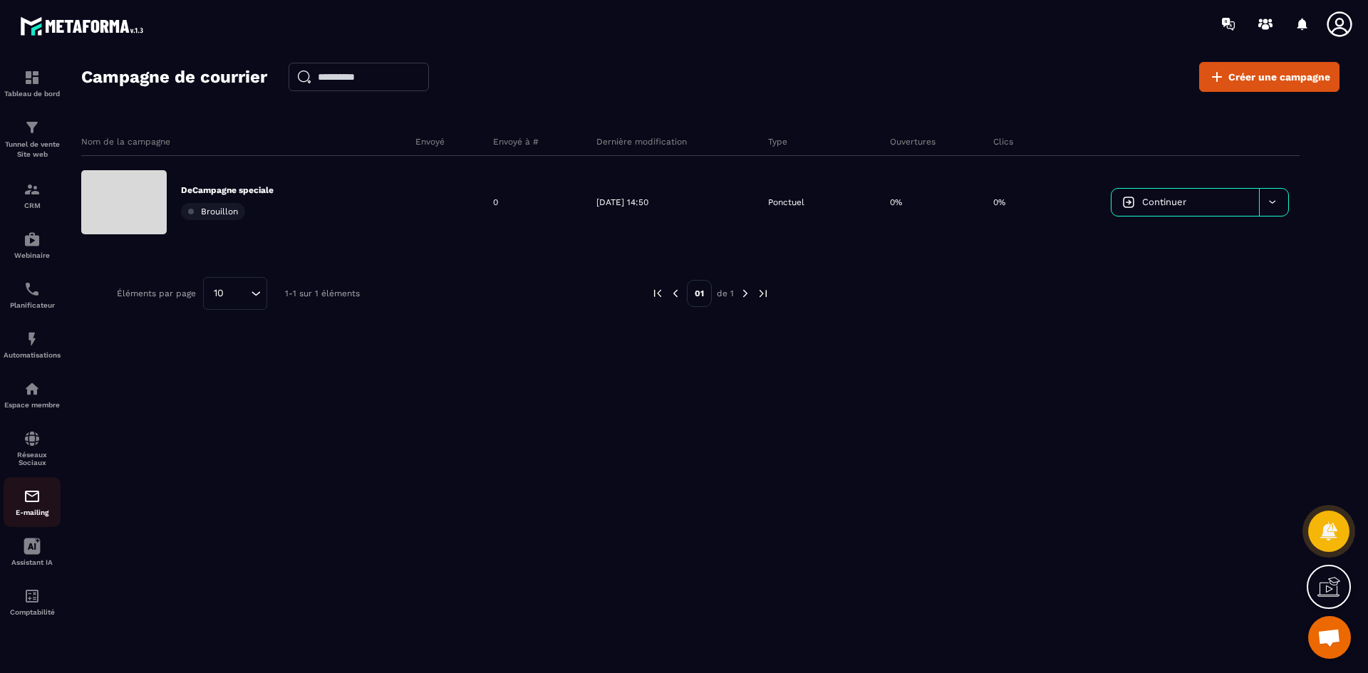
click at [35, 507] on div "E-mailing" at bounding box center [32, 502] width 57 height 28
click at [36, 87] on div "Tableau de bord" at bounding box center [32, 83] width 57 height 28
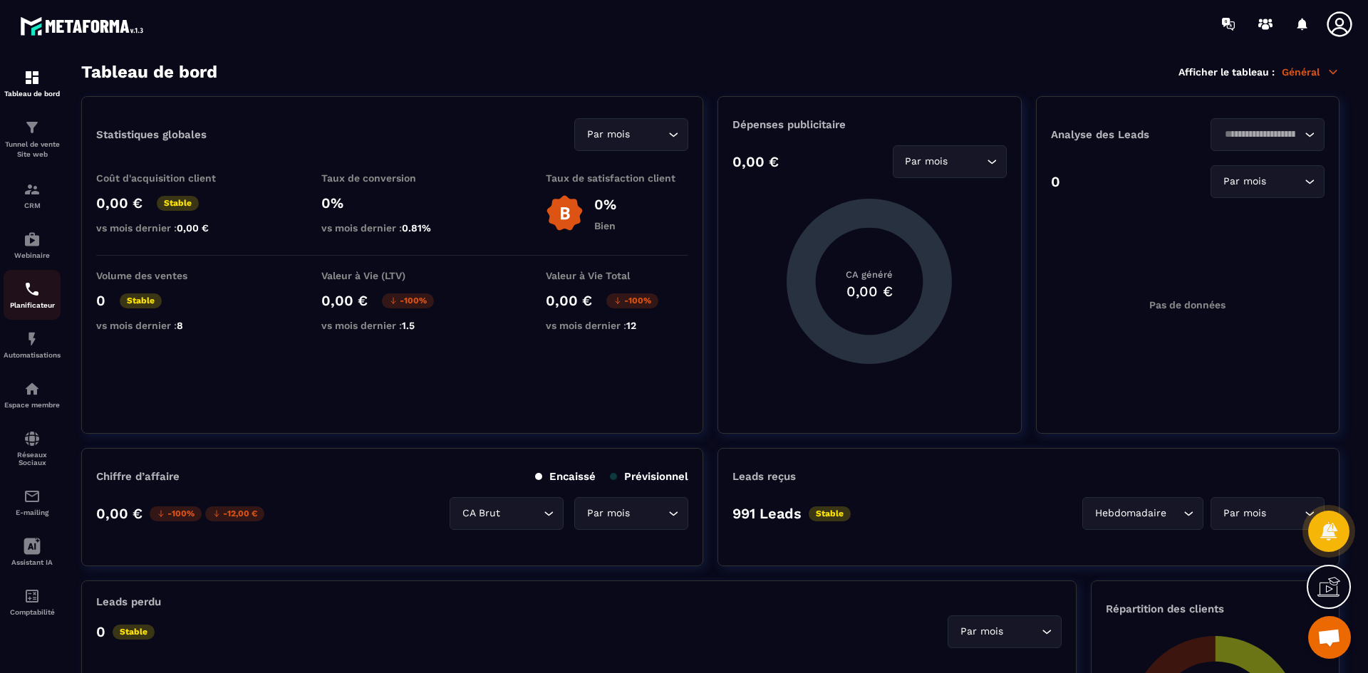
click at [31, 299] on div "Planificateur" at bounding box center [32, 295] width 57 height 28
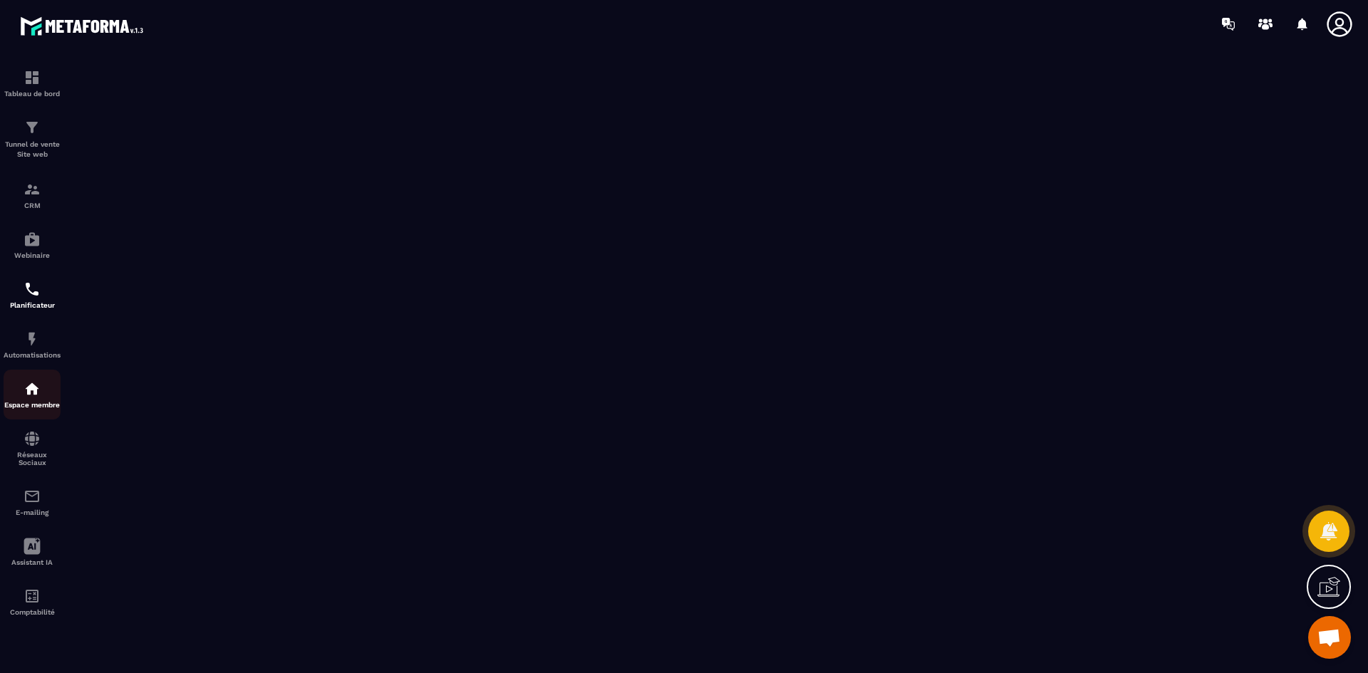
click at [26, 404] on p "Espace membre" at bounding box center [32, 405] width 57 height 8
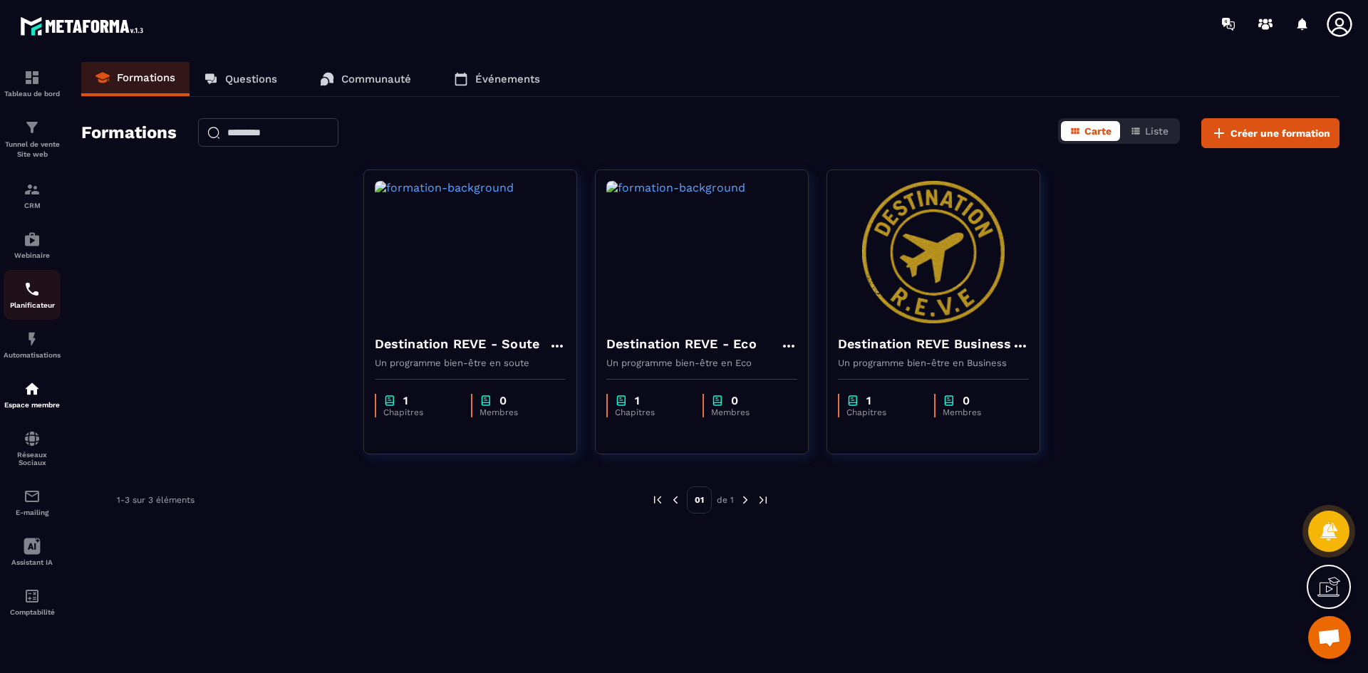
click at [31, 289] on img at bounding box center [32, 289] width 17 height 17
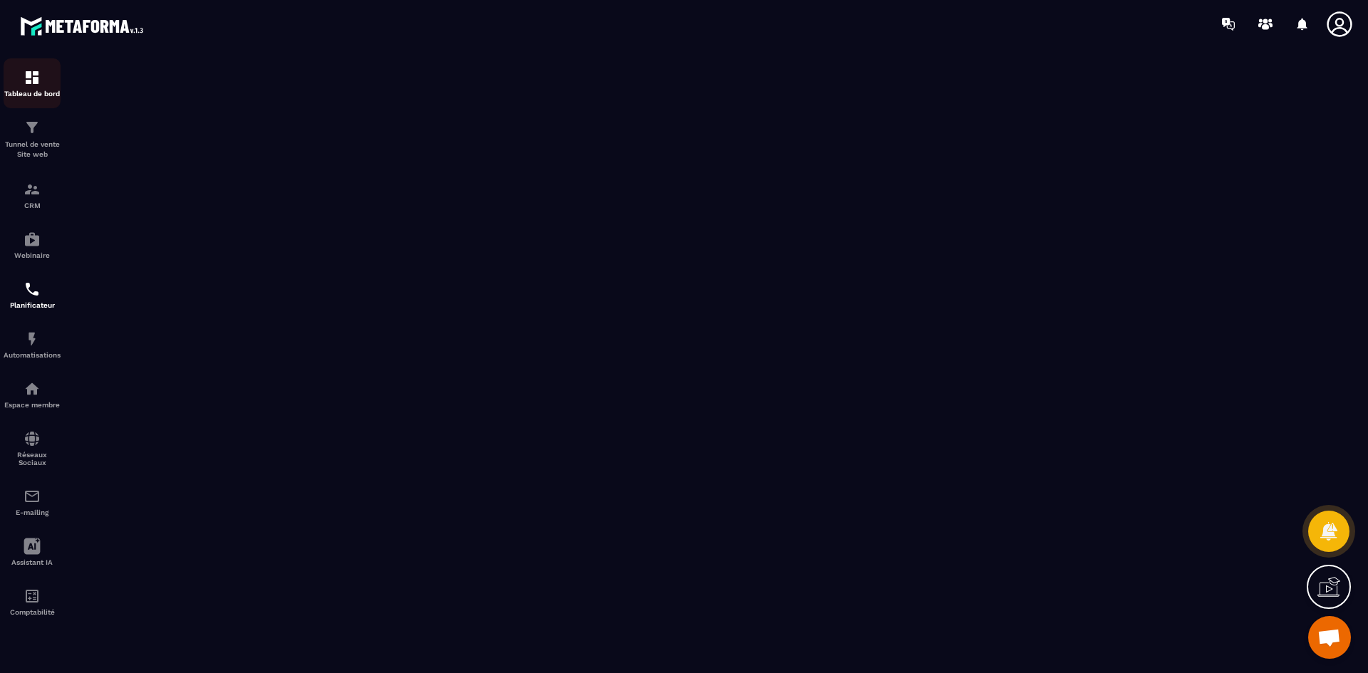
click at [33, 86] on div "Tableau de bord" at bounding box center [32, 83] width 57 height 28
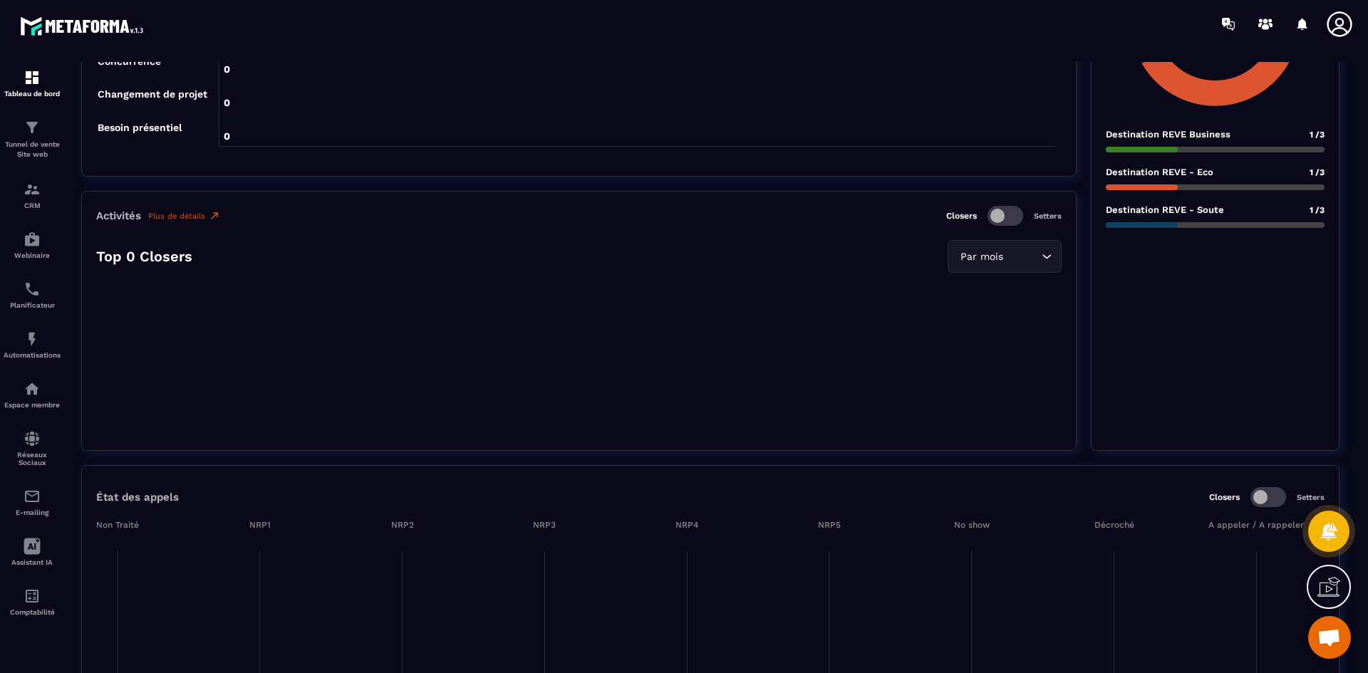
scroll to position [888, 0]
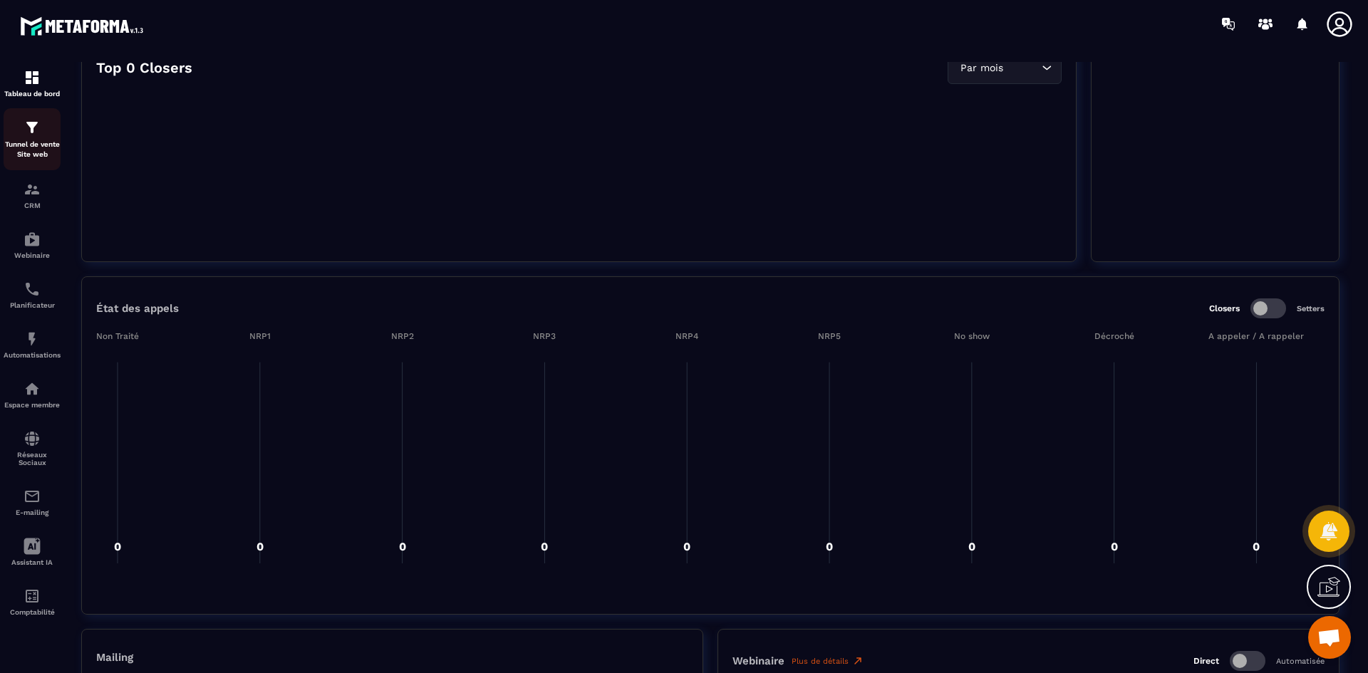
click at [37, 136] on div "Tunnel de vente Site web" at bounding box center [32, 139] width 57 height 41
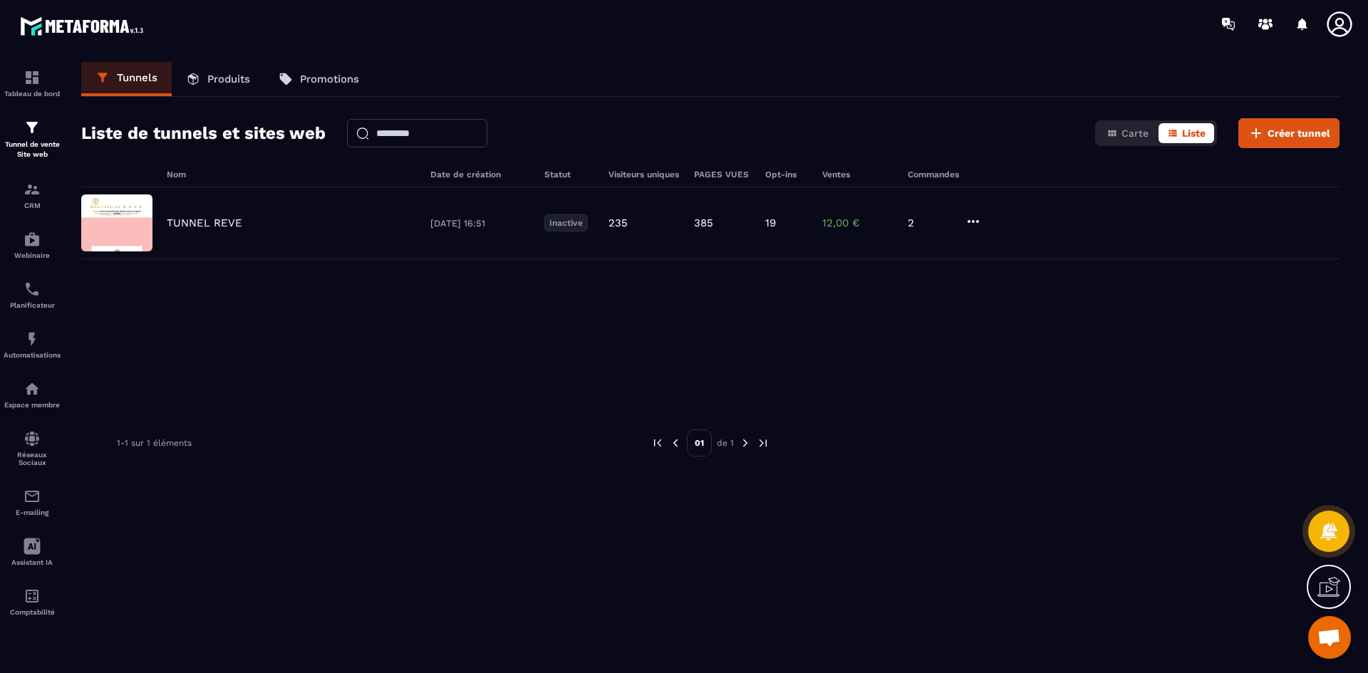
click at [242, 81] on p "Produits" at bounding box center [228, 79] width 43 height 13
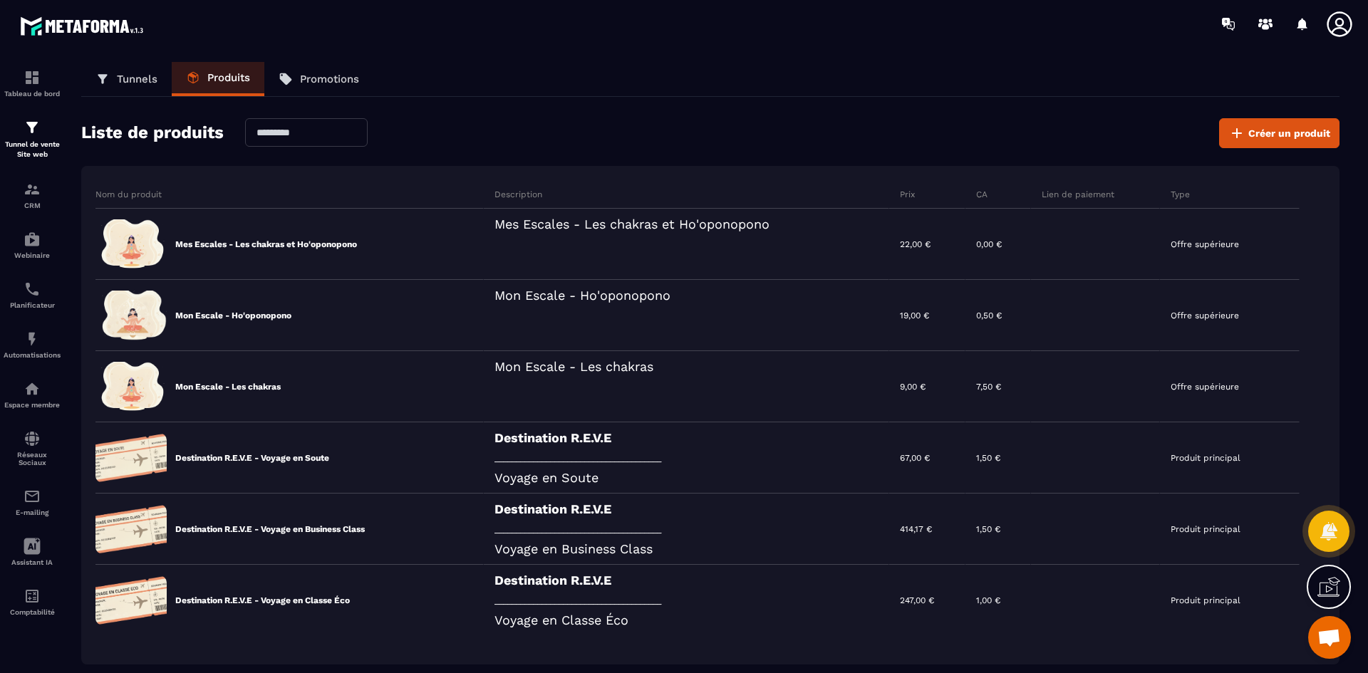
click at [150, 83] on p "Tunnels" at bounding box center [137, 79] width 41 height 13
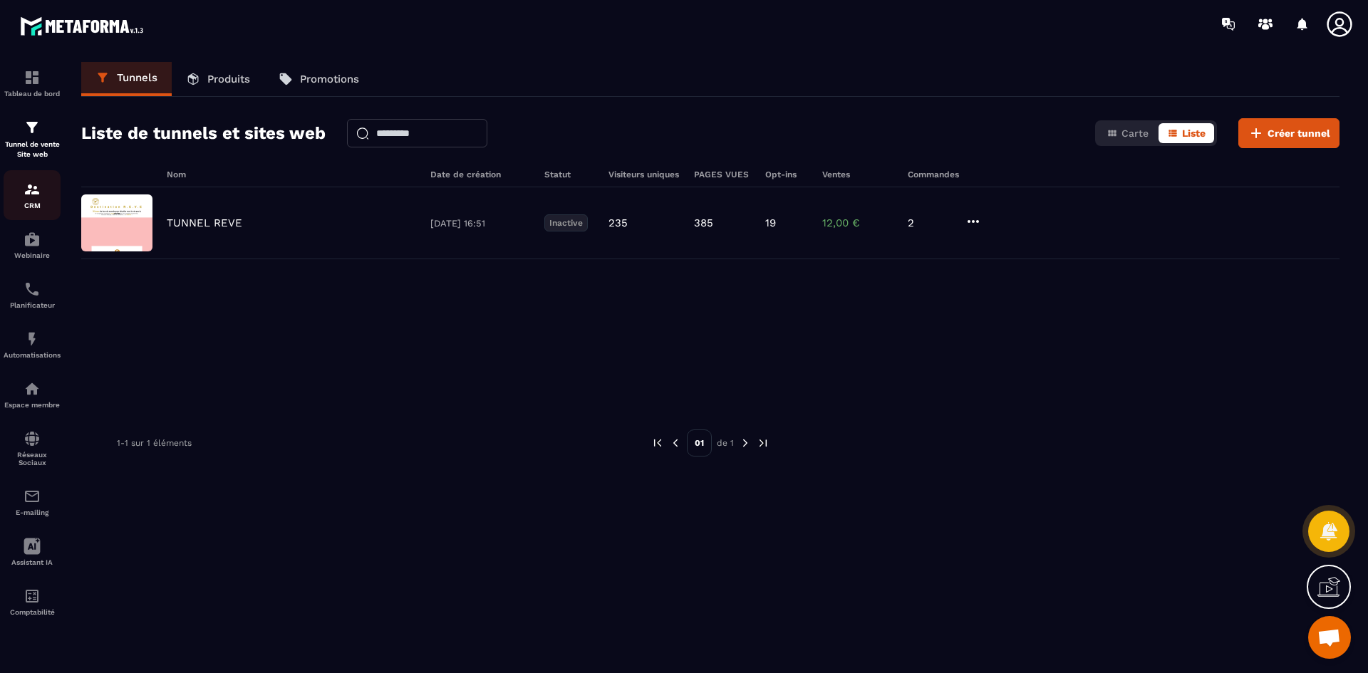
click at [35, 193] on img at bounding box center [32, 189] width 17 height 17
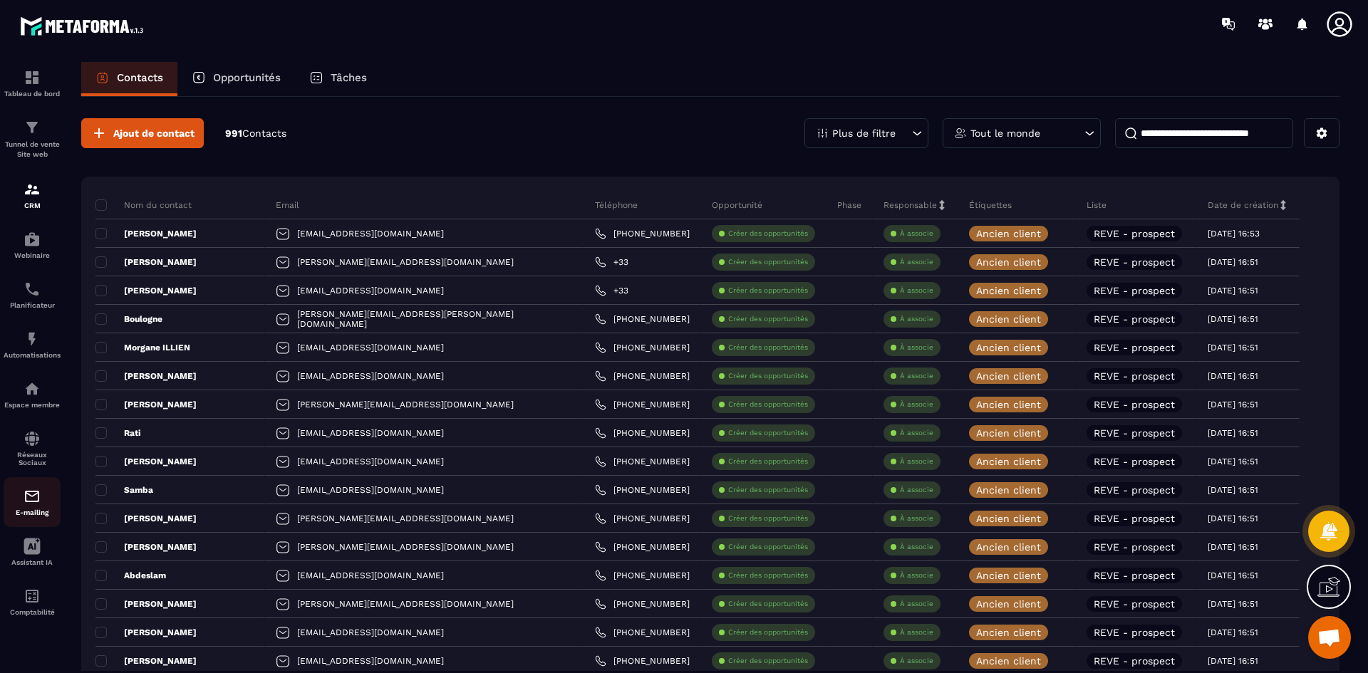
click at [31, 504] on img at bounding box center [32, 496] width 17 height 17
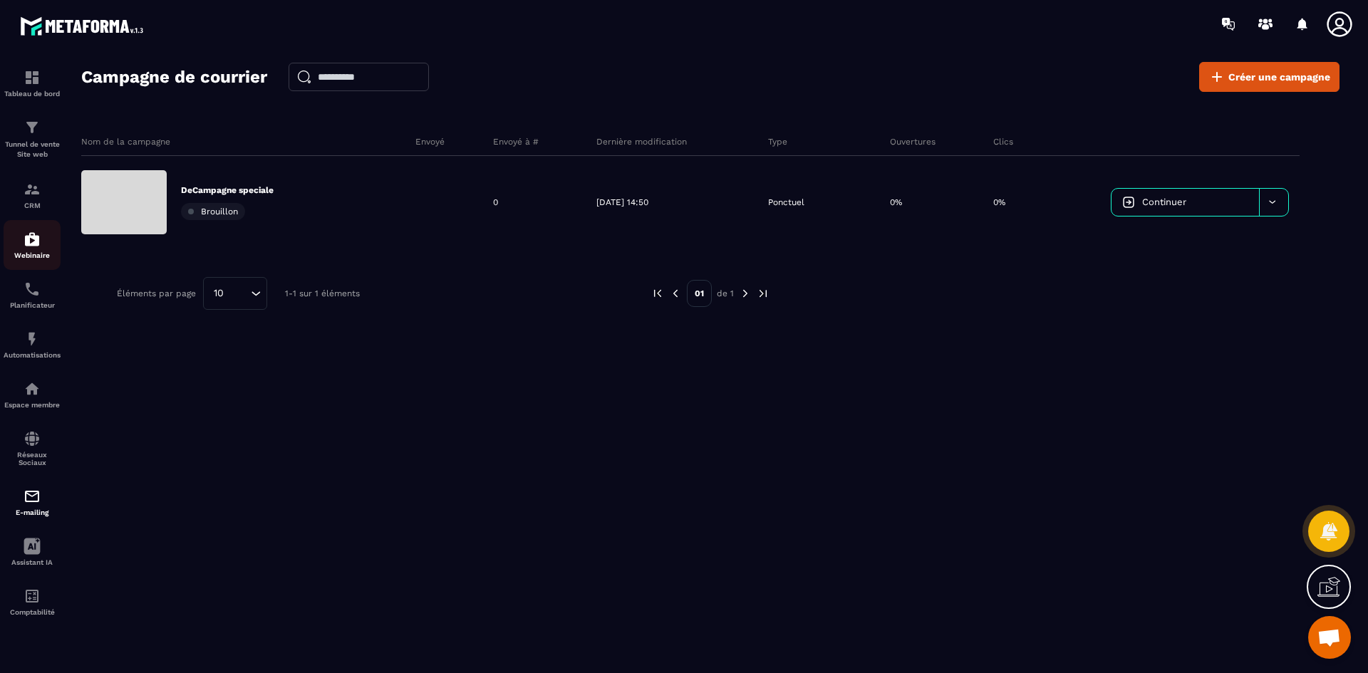
click at [34, 249] on div "Webinaire" at bounding box center [32, 245] width 57 height 28
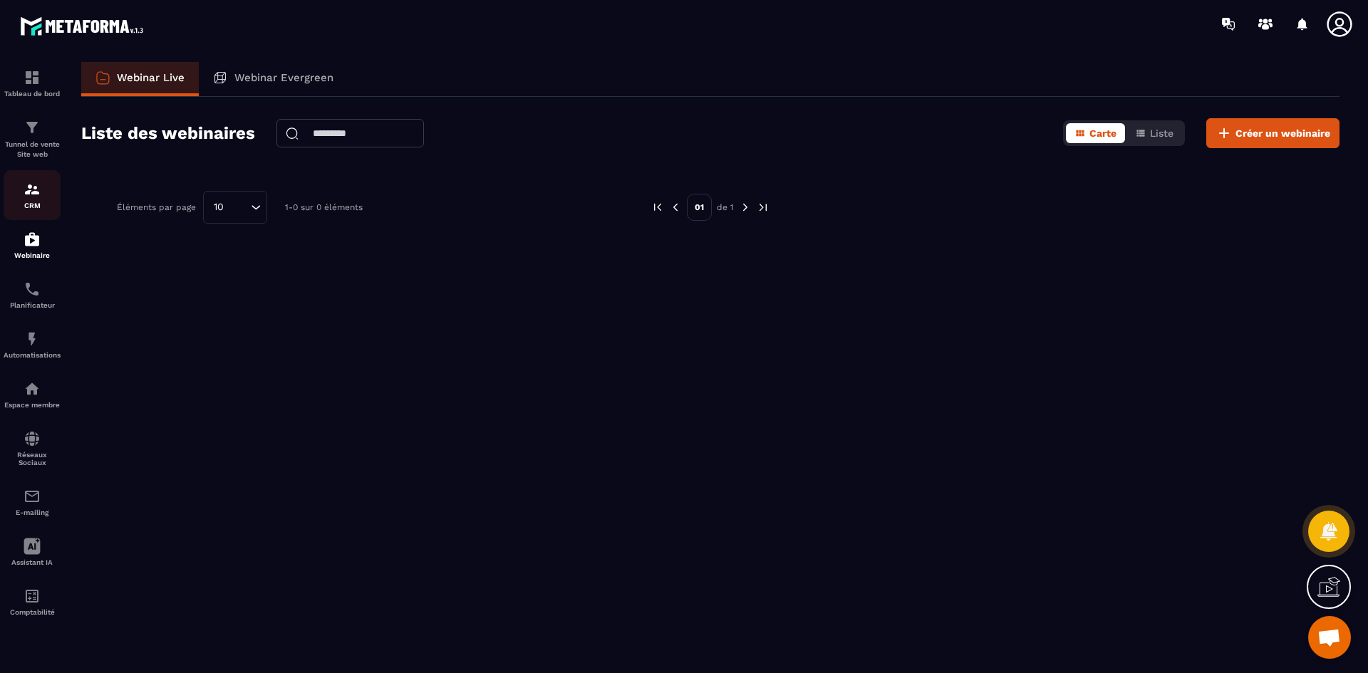
click at [29, 201] on div "CRM" at bounding box center [32, 195] width 57 height 28
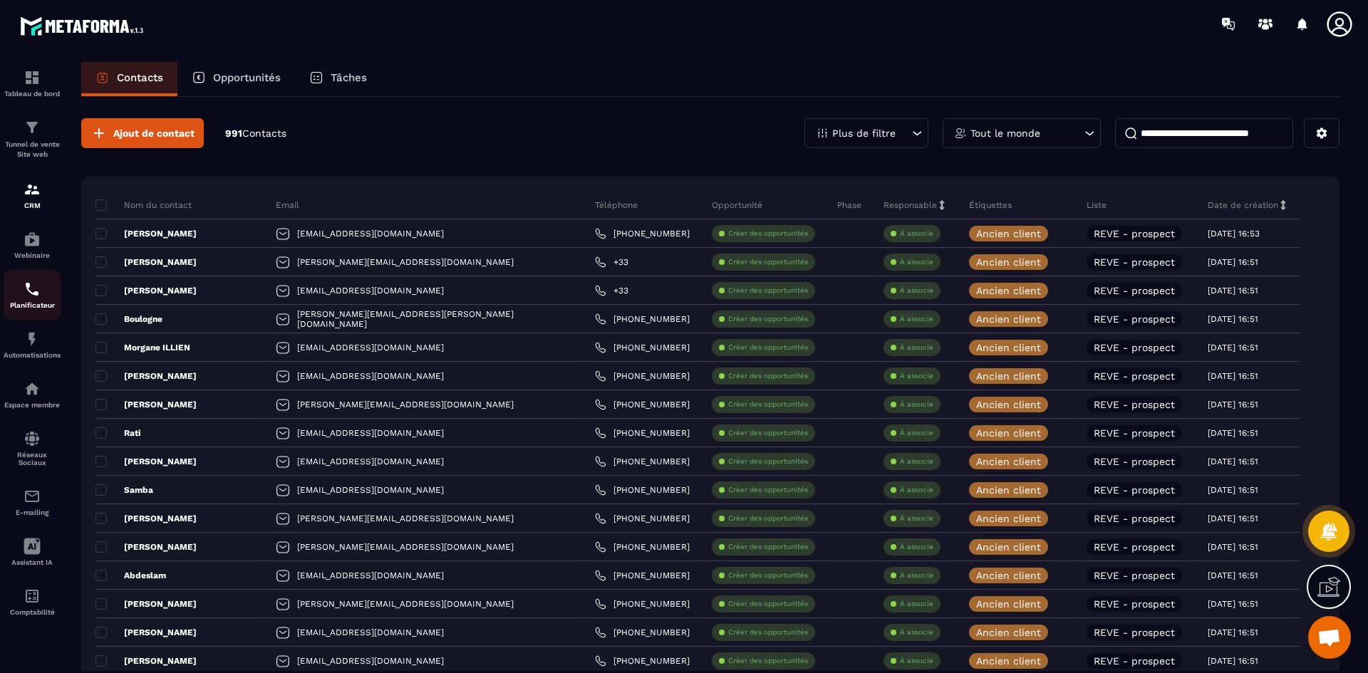
click at [27, 298] on div "Planificateur" at bounding box center [32, 295] width 57 height 28
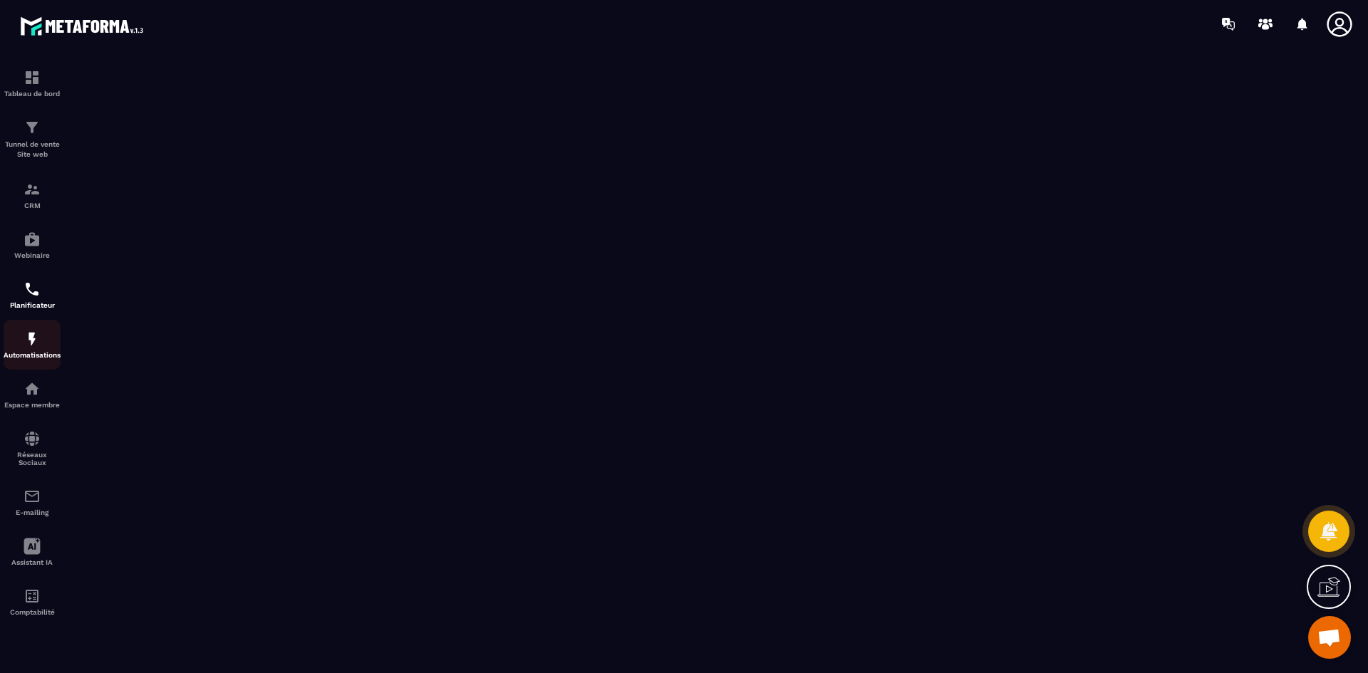
click at [34, 349] on div "Automatisations" at bounding box center [32, 345] width 57 height 28
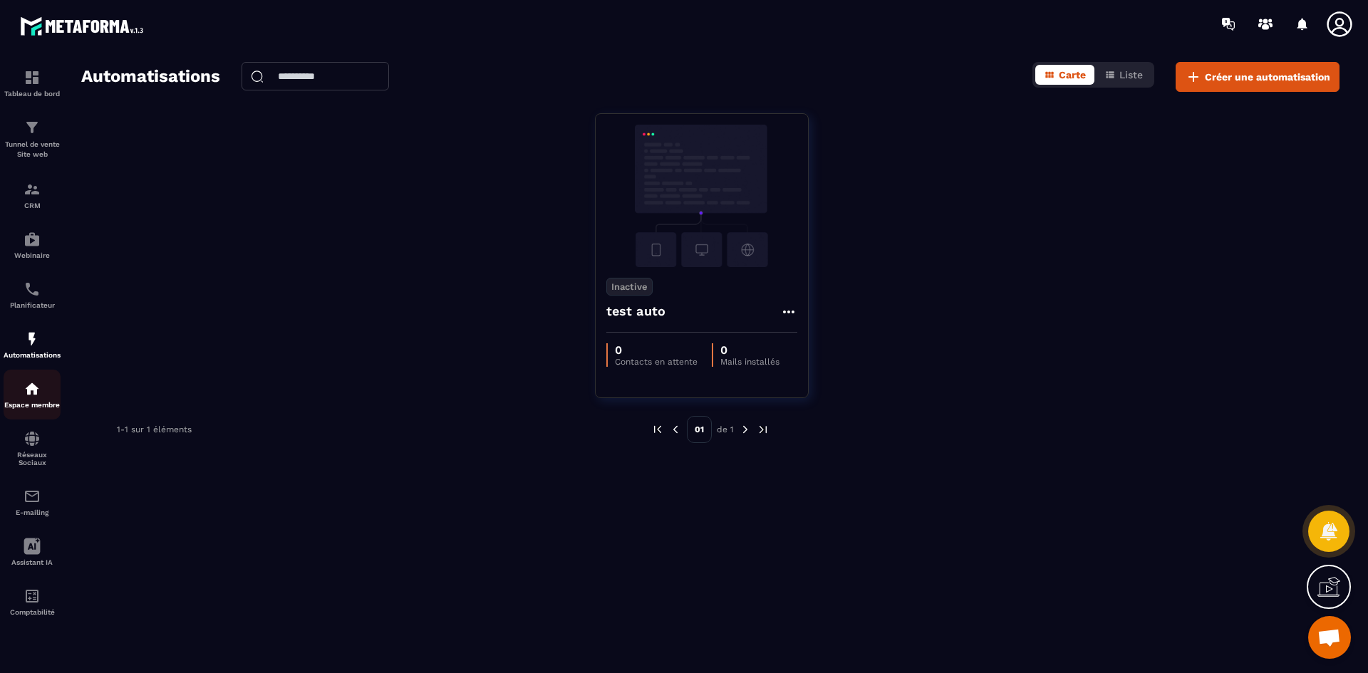
click at [32, 390] on img at bounding box center [32, 388] width 17 height 17
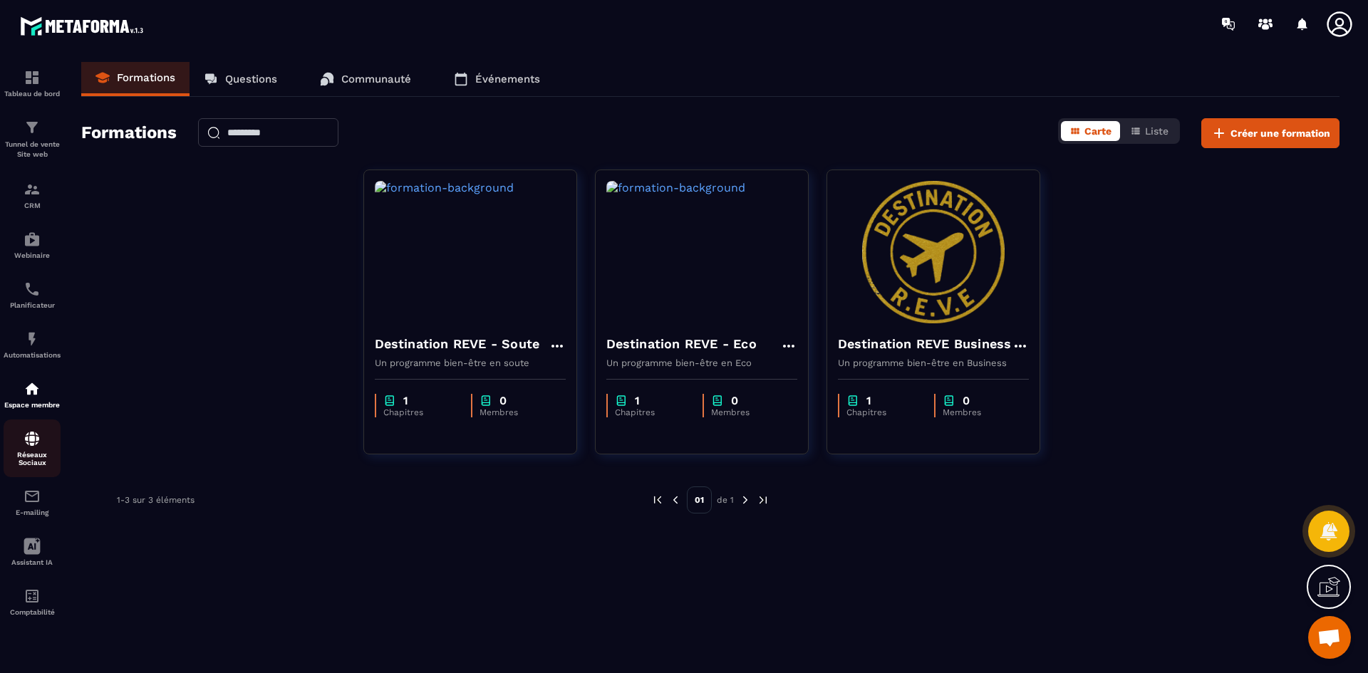
click at [31, 452] on p "Réseaux Sociaux" at bounding box center [32, 459] width 57 height 16
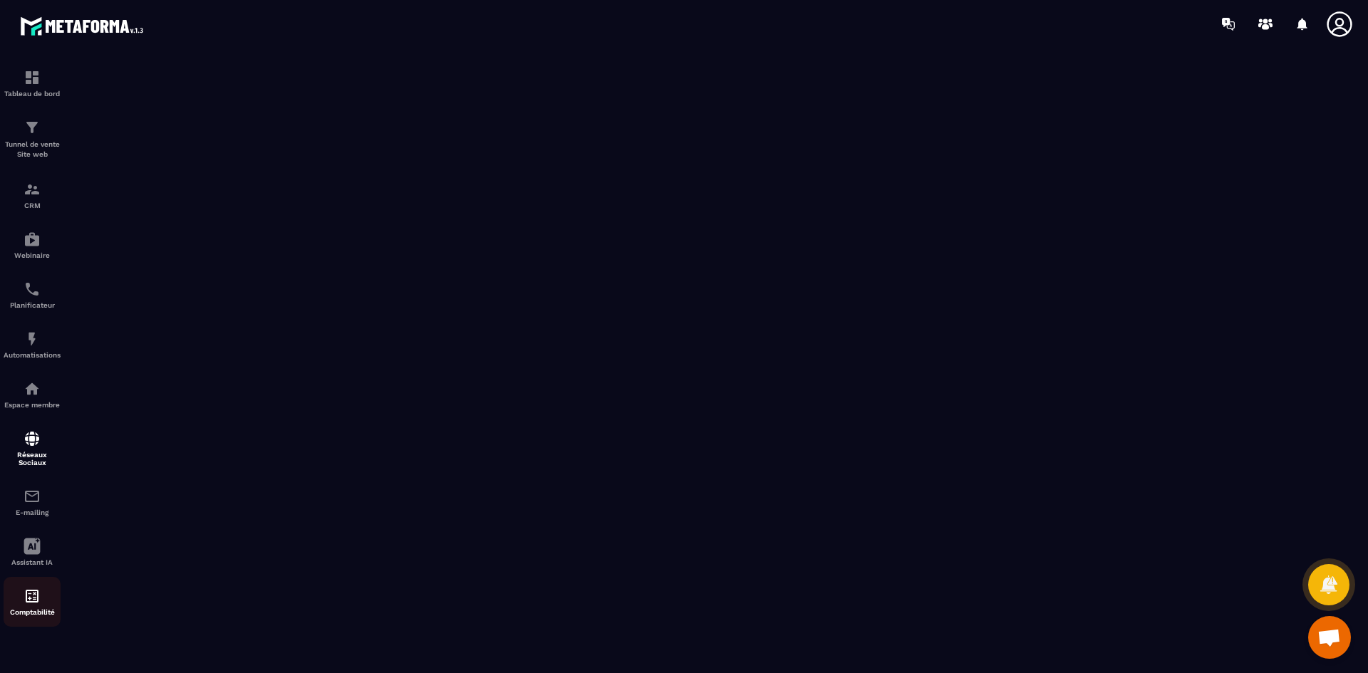
click at [30, 607] on div "Comptabilité" at bounding box center [32, 602] width 57 height 28
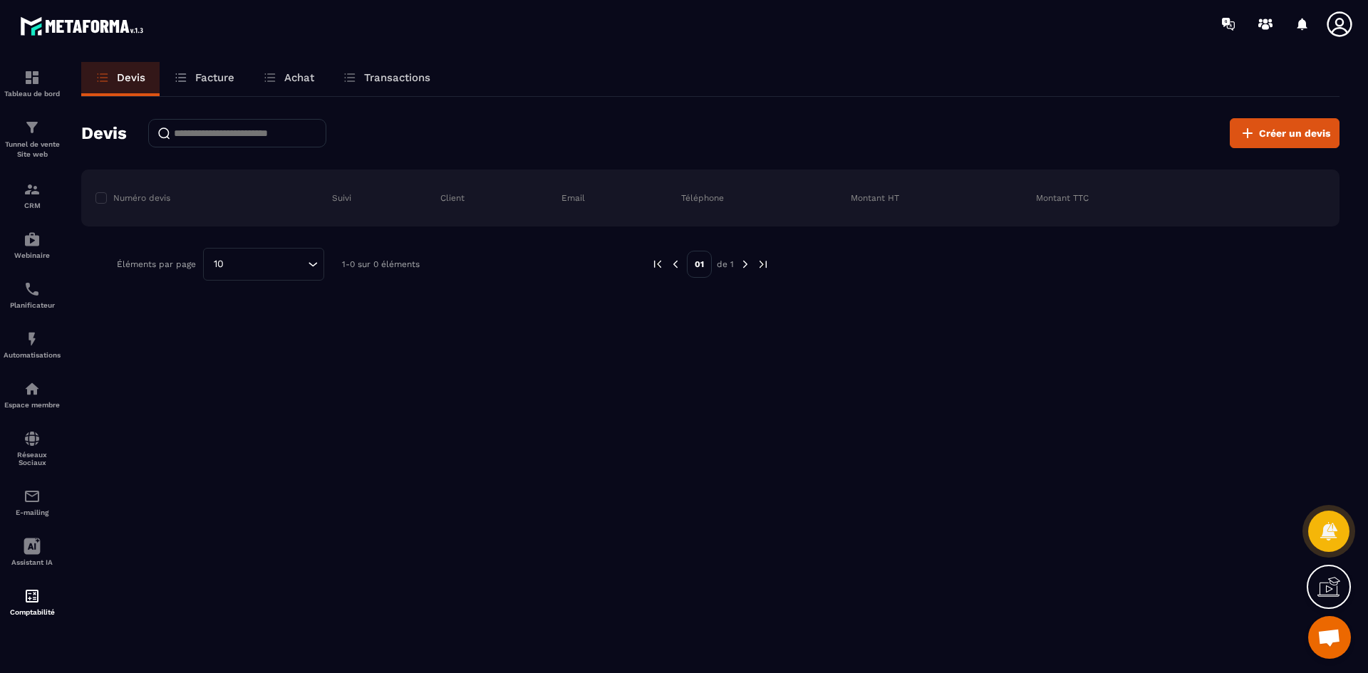
click at [223, 82] on p "Facture" at bounding box center [214, 77] width 39 height 13
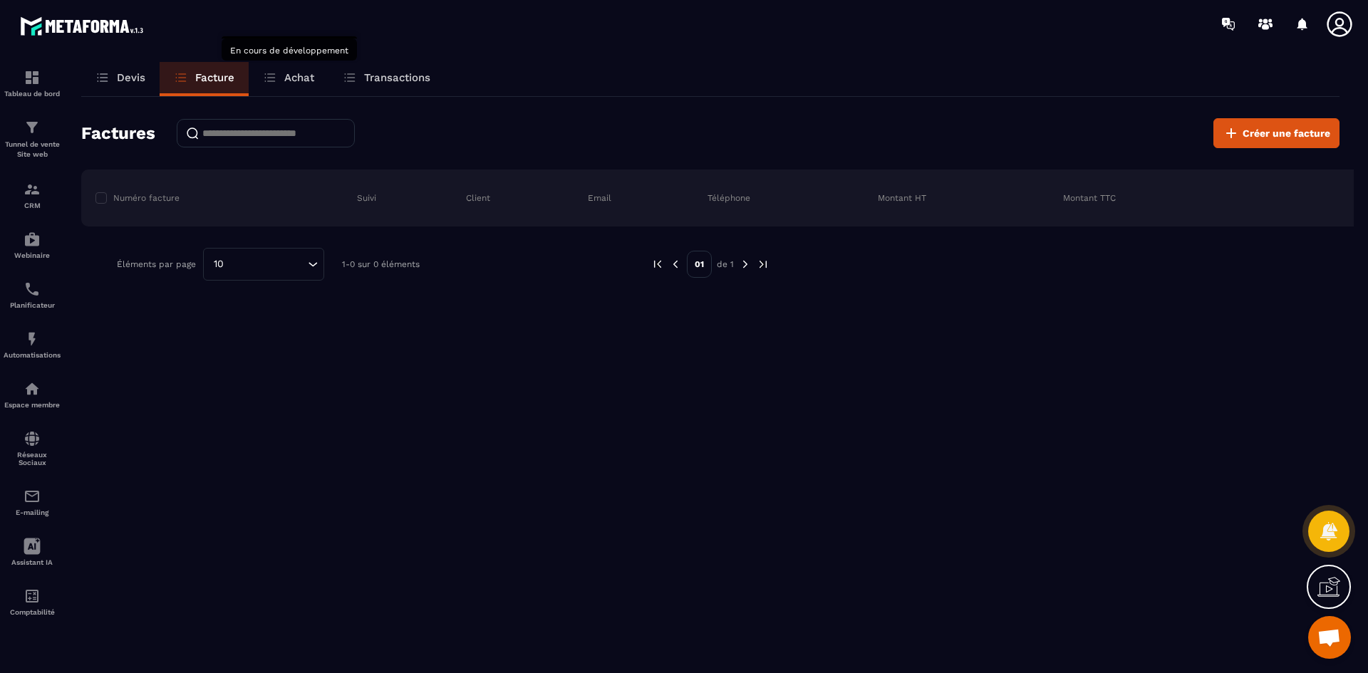
click at [301, 83] on p "Achat" at bounding box center [299, 77] width 30 height 13
click at [378, 75] on p "Transactions" at bounding box center [397, 77] width 66 height 13
click at [293, 80] on p "Achat" at bounding box center [299, 77] width 30 height 13
click at [127, 74] on p "Devis" at bounding box center [131, 77] width 28 height 13
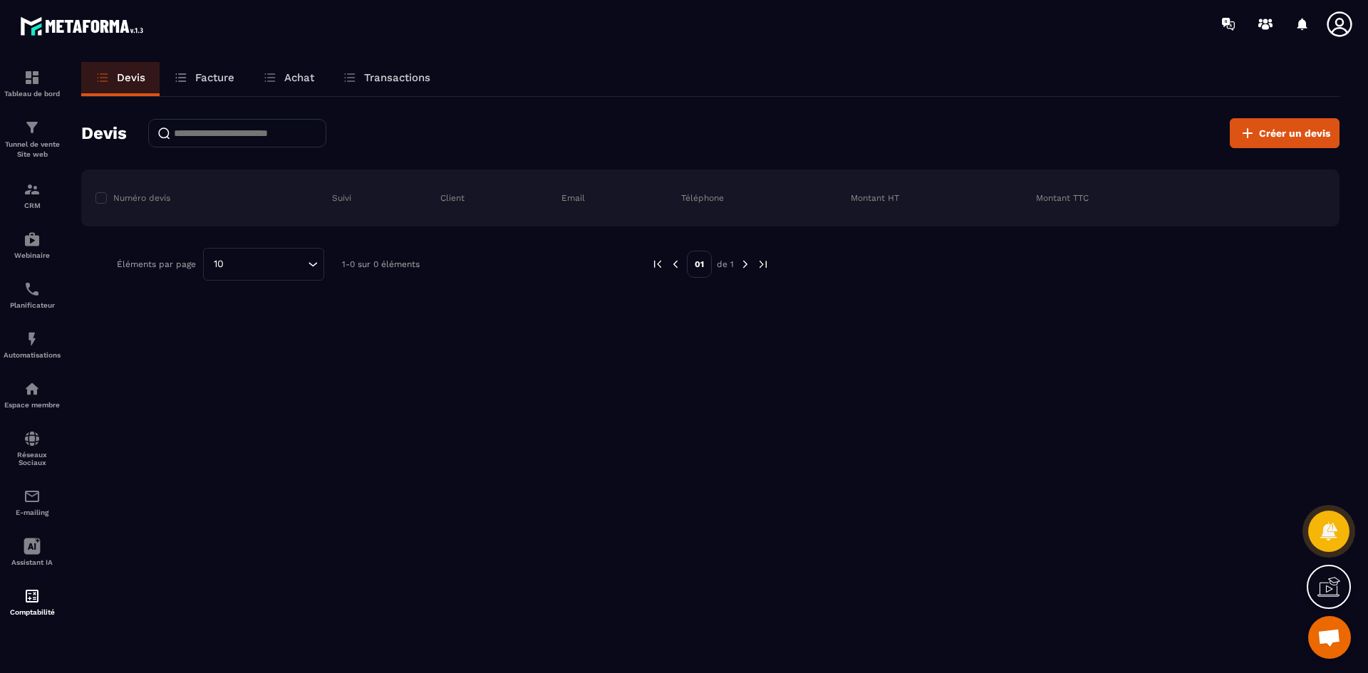
click at [1334, 641] on span "Ouvrir le chat" at bounding box center [1329, 639] width 24 height 20
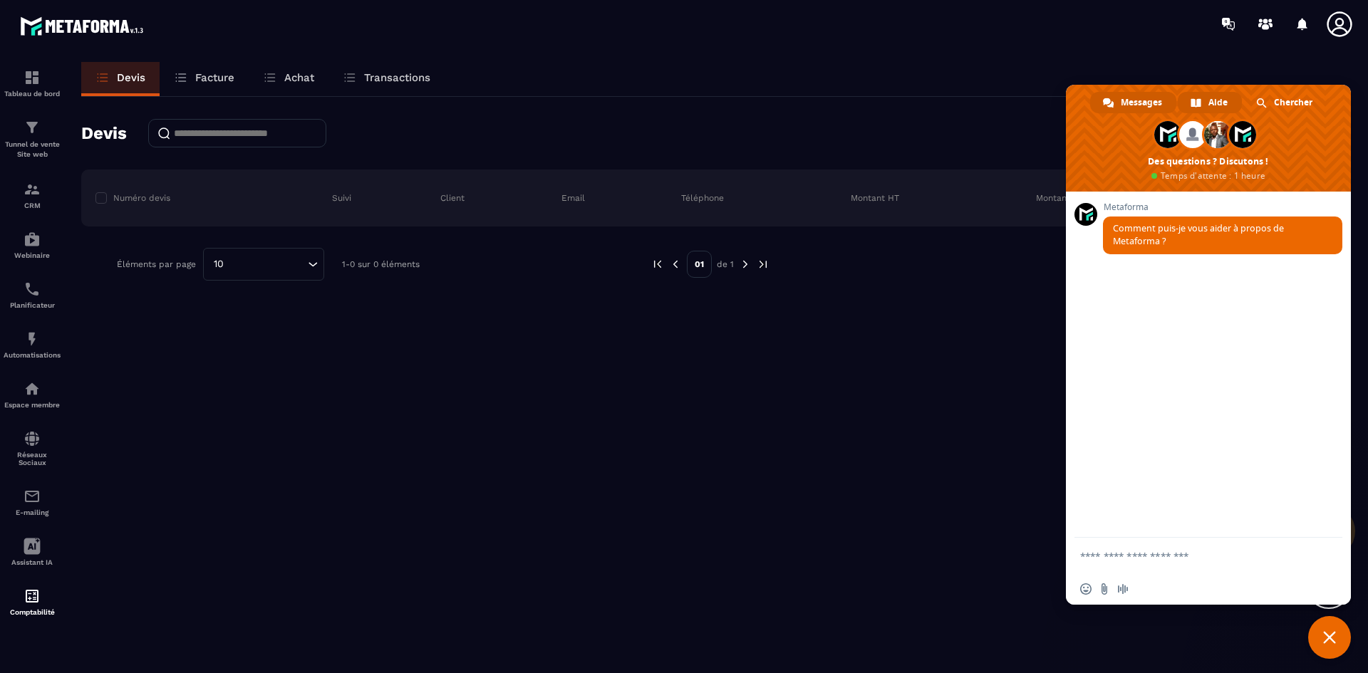
click at [1215, 106] on span "Aide" at bounding box center [1217, 102] width 19 height 21
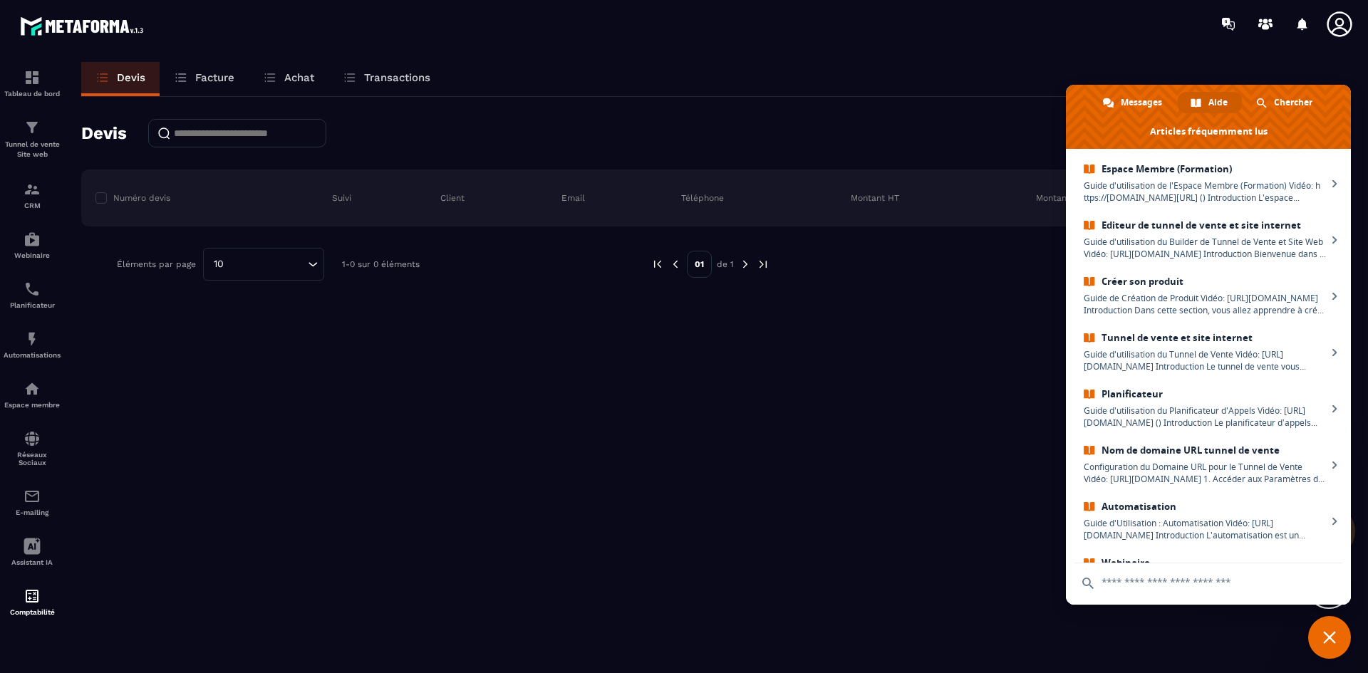
click at [1163, 586] on input "text" at bounding box center [1208, 583] width 268 height 38
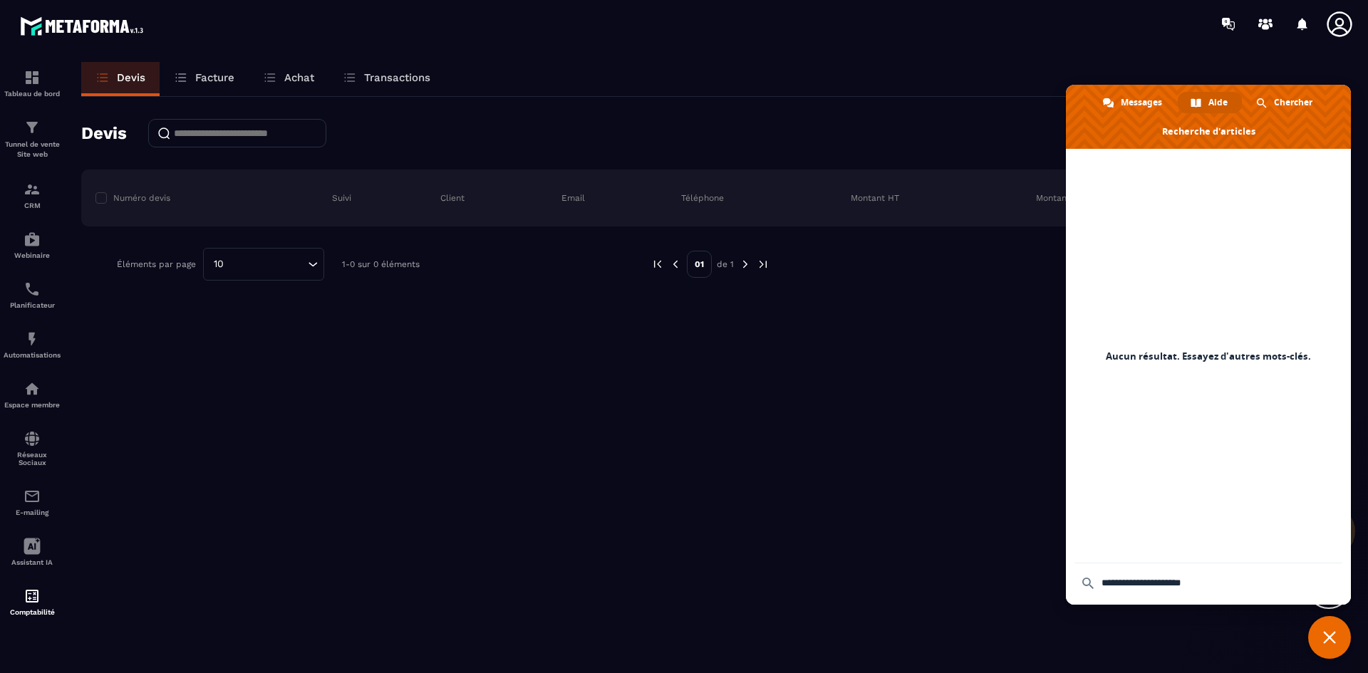
drag, startPoint x: 1207, startPoint y: 585, endPoint x: 1125, endPoint y: 584, distance: 81.9
click at [1125, 584] on input "**********" at bounding box center [1208, 583] width 268 height 38
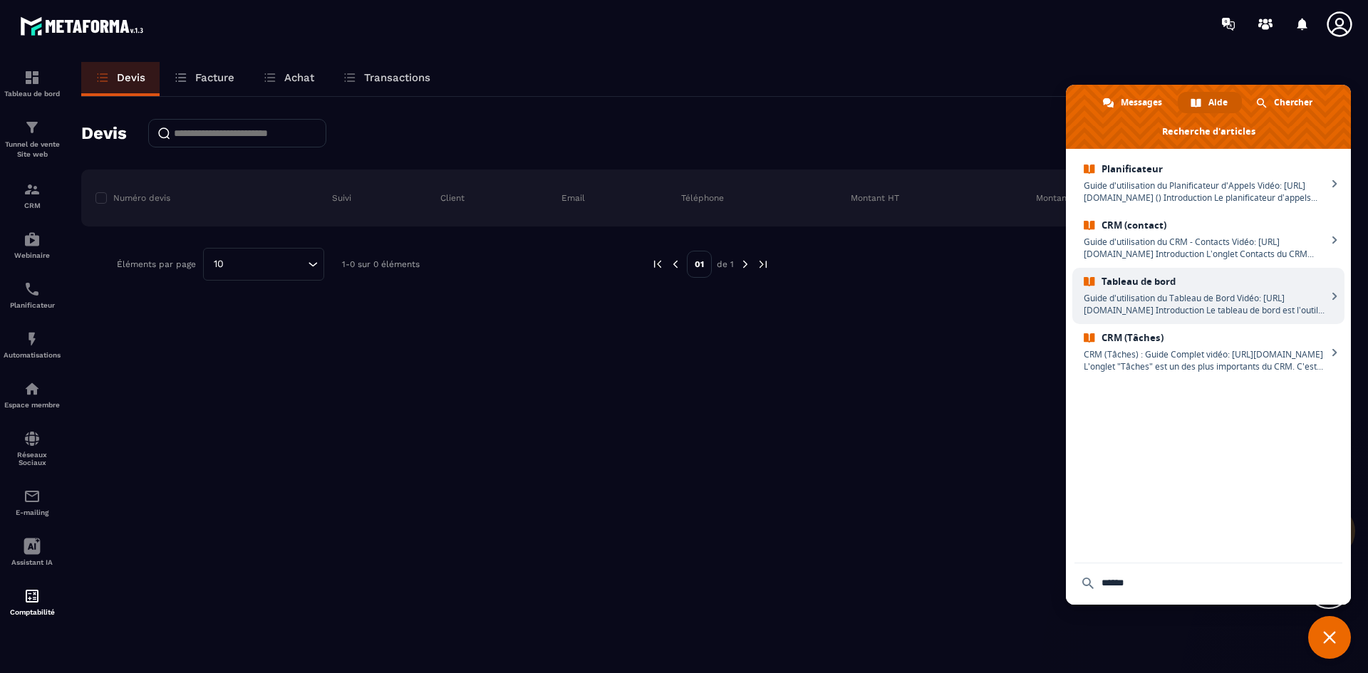
type input "******"
click at [1203, 286] on span "Tableau de bord" at bounding box center [1205, 282] width 243 height 12
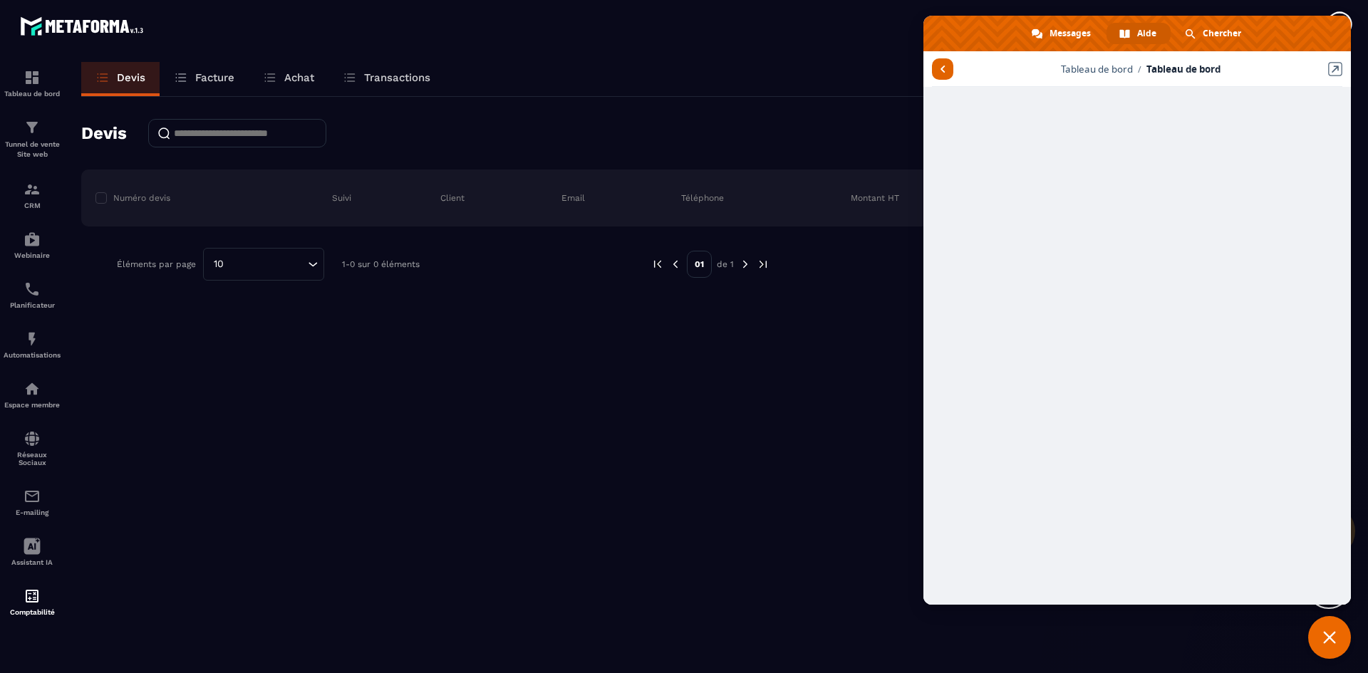
click at [940, 76] on span "Retour aux articles" at bounding box center [942, 68] width 21 height 21
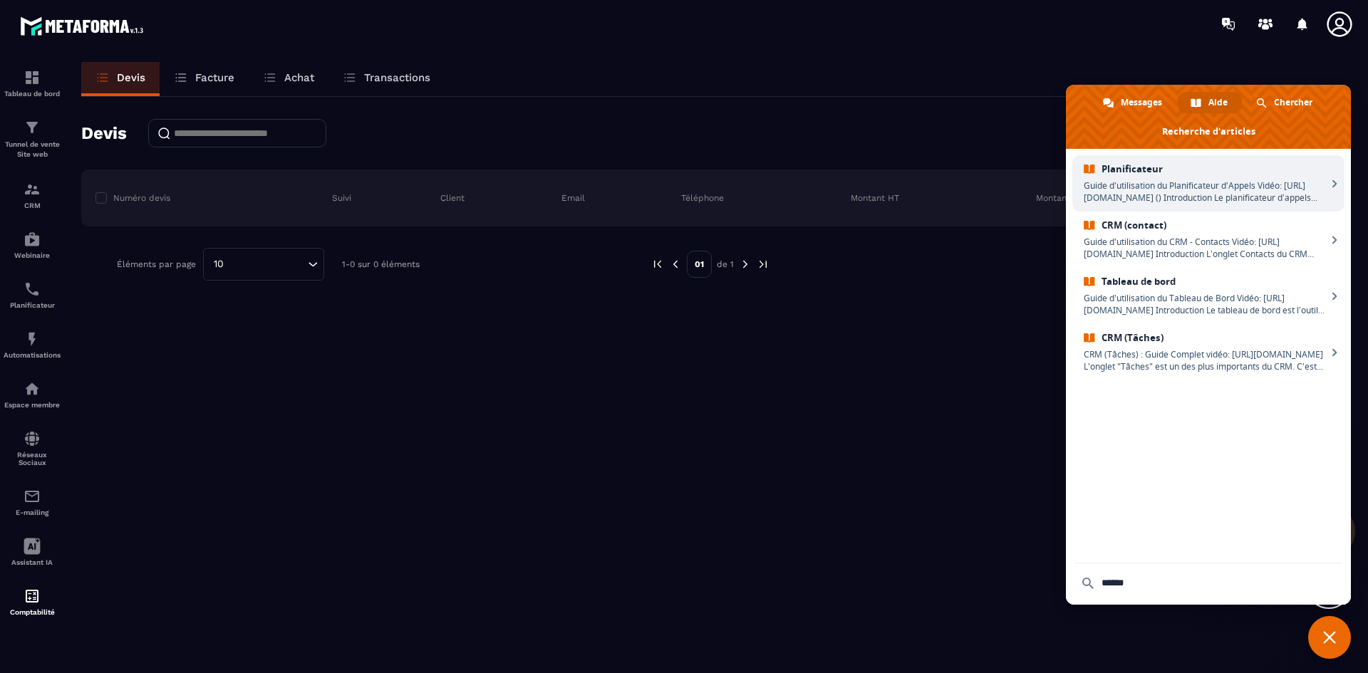
click at [1177, 182] on span "Guide d'utilisation du Planificateur d'Appels Vidéo: [URL][DOMAIN_NAME] () Intr…" at bounding box center [1205, 192] width 243 height 24
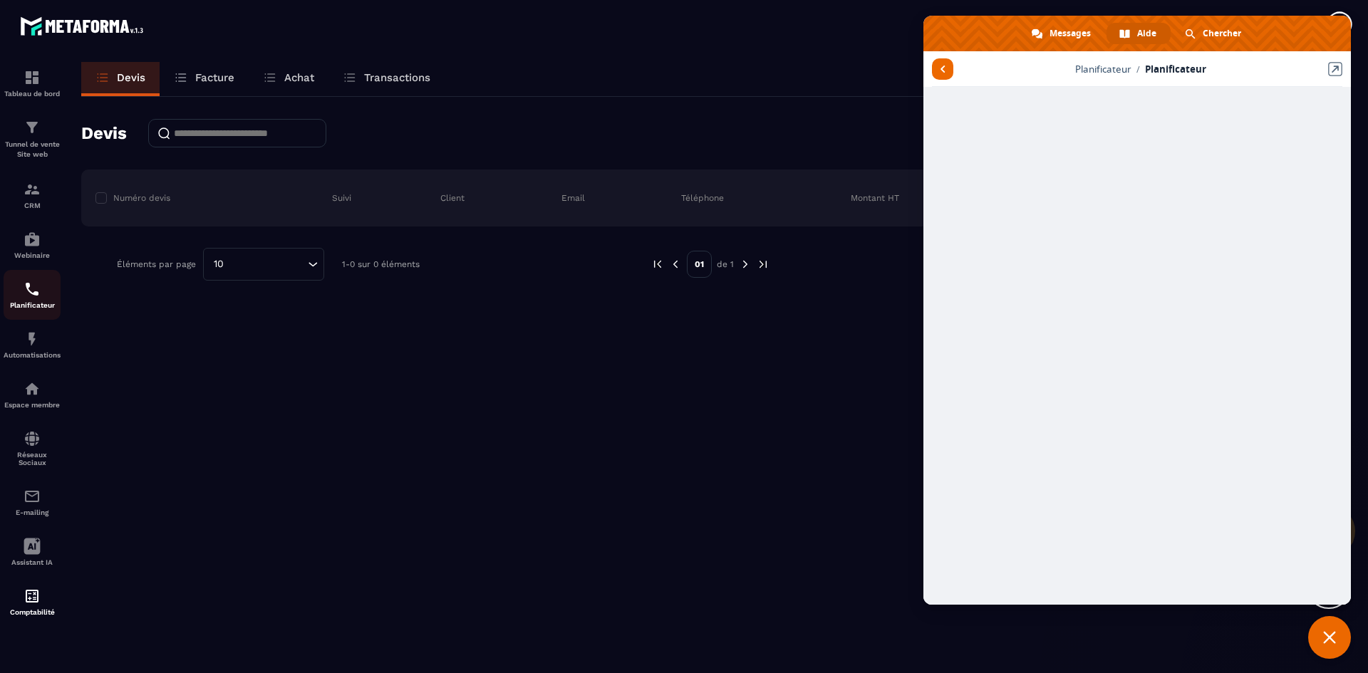
click at [36, 295] on img at bounding box center [32, 289] width 17 height 17
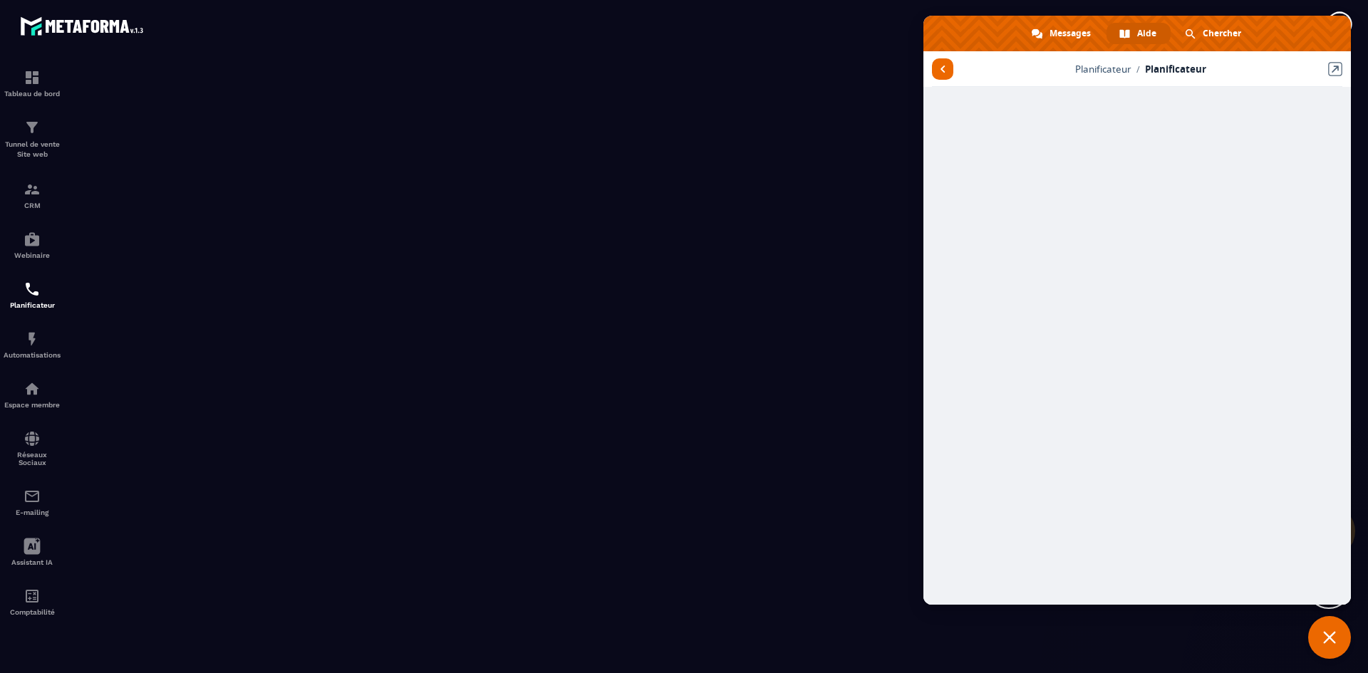
click at [1318, 633] on span "Fermer le chat" at bounding box center [1329, 637] width 43 height 43
